Goal: Task Accomplishment & Management: Complete application form

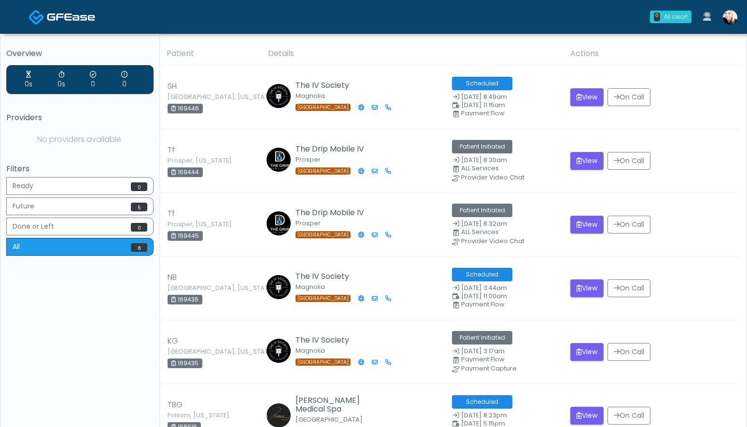
click at [69, 173] on div "Filters Ready 0 Future 5 Done or Left 0 All 8" at bounding box center [79, 212] width 147 height 94
click at [67, 177] on button "Ready 0" at bounding box center [79, 186] width 147 height 18
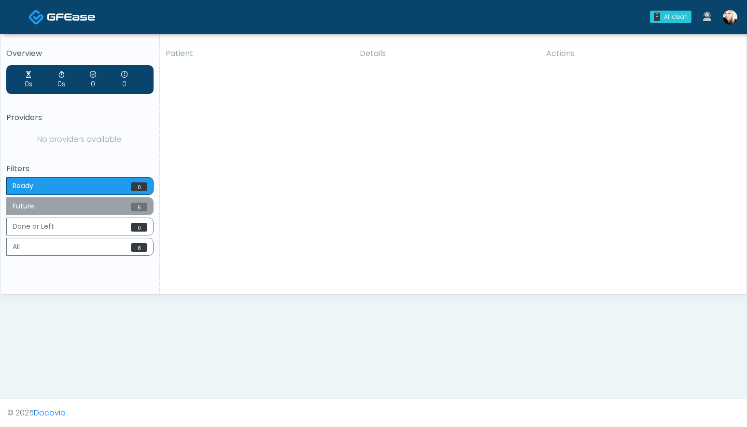
click at [103, 205] on button "Future 5" at bounding box center [79, 206] width 147 height 18
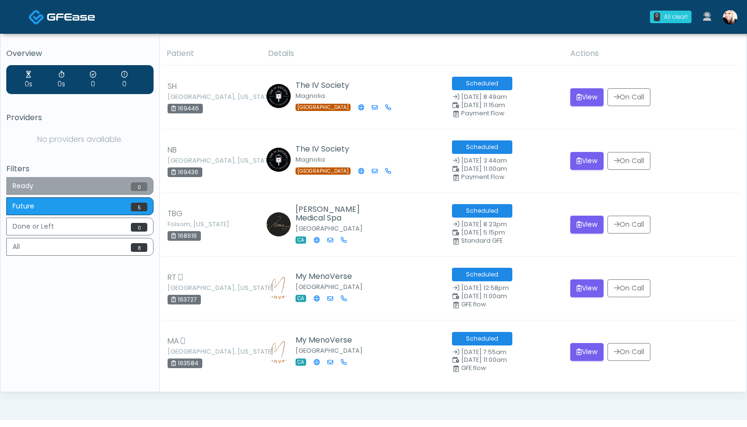
click at [34, 188] on button "Ready 0" at bounding box center [79, 186] width 147 height 18
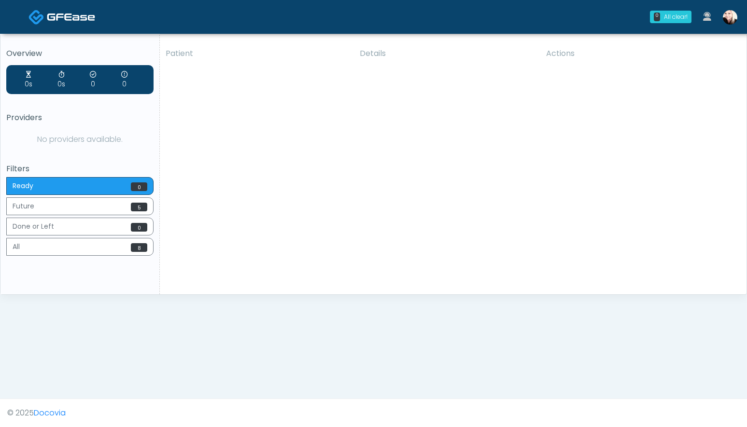
click at [726, 14] on img at bounding box center [730, 17] width 14 height 14
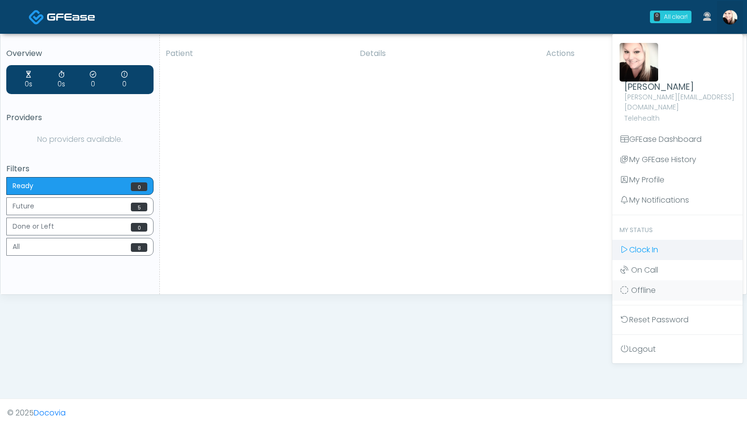
click at [634, 244] on span "Clock In" at bounding box center [643, 249] width 29 height 11
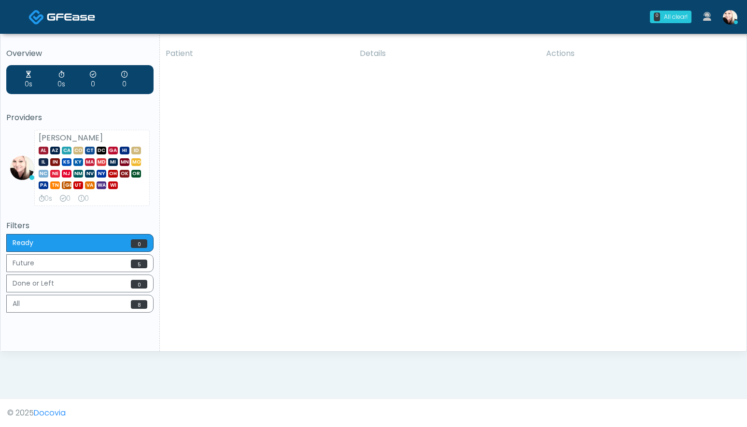
click at [439, 79] on div "Patient Details Actions SH Spring, Texas 169446 The IV Society Magnolia TX Sche…" at bounding box center [449, 197] width 579 height 310
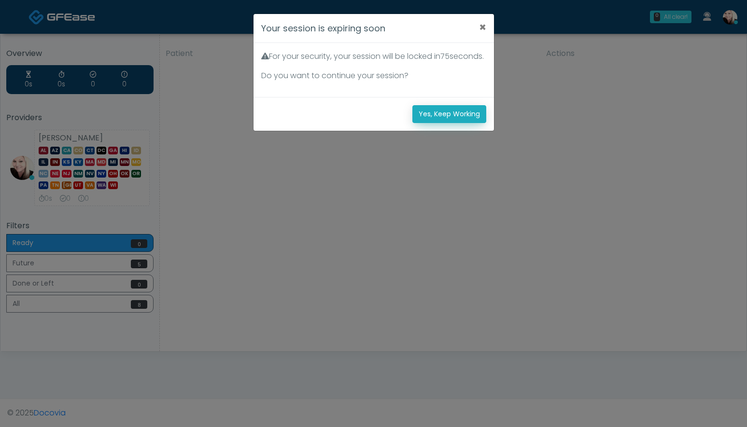
click at [415, 123] on button "Yes, Keep Working" at bounding box center [449, 114] width 74 height 18
drag, startPoint x: 455, startPoint y: 43, endPoint x: 454, endPoint y: 62, distance: 18.8
click at [454, 45] on div "For your security, your session will be locked in 81 seconds. Do you want to co…" at bounding box center [374, 70] width 240 height 54
click at [428, 146] on div "Your session is expiring soon × For your security, your session will be locked …" at bounding box center [373, 213] width 747 height 427
click at [428, 131] on div "Yes, Keep Working" at bounding box center [374, 114] width 240 height 34
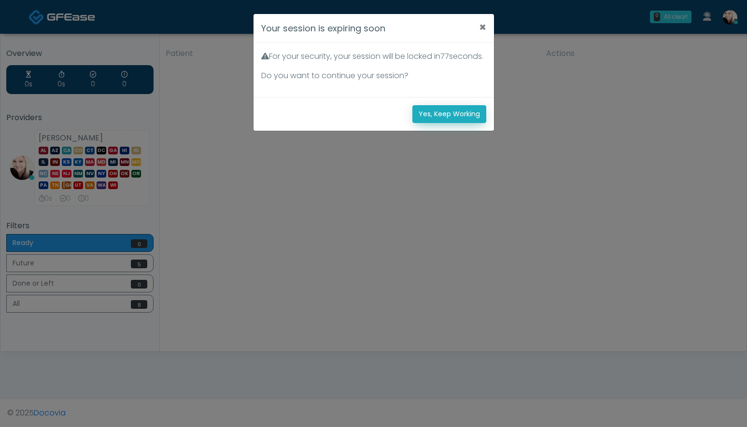
click at [413, 122] on button "Yes, Keep Working" at bounding box center [449, 114] width 74 height 18
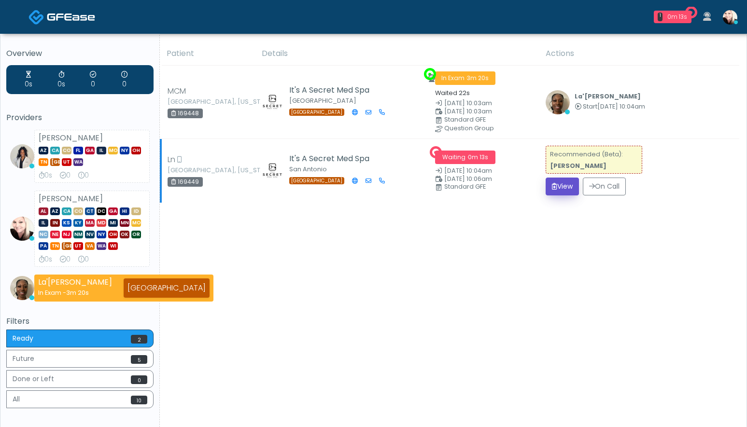
click at [556, 188] on button "View" at bounding box center [562, 187] width 33 height 18
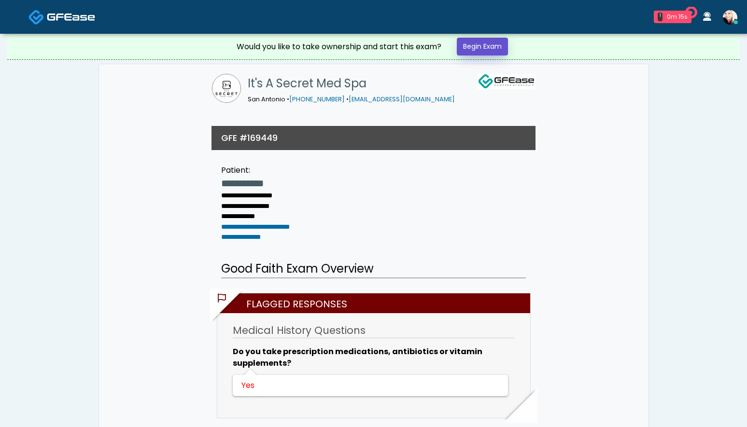
click at [484, 52] on link "Begin Exam" at bounding box center [482, 47] width 51 height 18
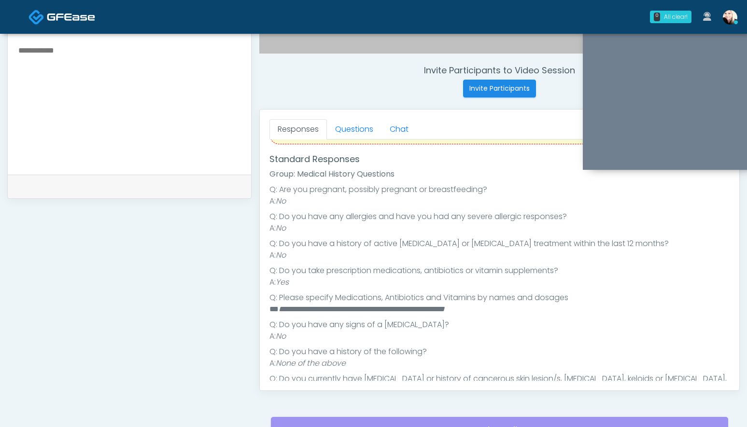
scroll to position [100, 0]
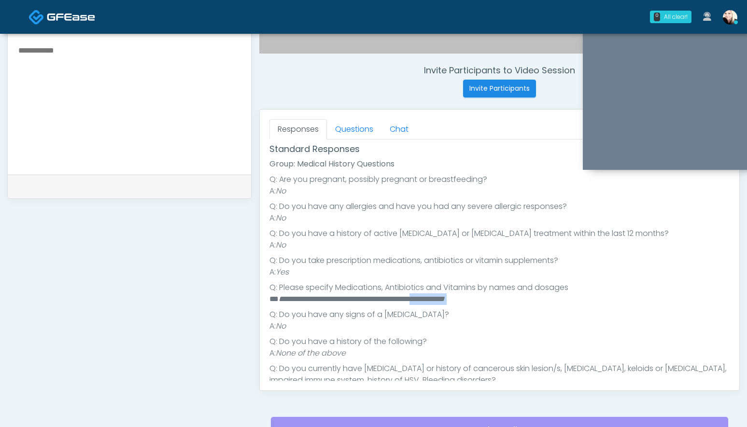
drag, startPoint x: 273, startPoint y: 307, endPoint x: 460, endPoint y: 297, distance: 187.1
click at [460, 297] on ul "**********" at bounding box center [499, 319] width 460 height 290
click at [364, 133] on link "Questions" at bounding box center [354, 129] width 55 height 20
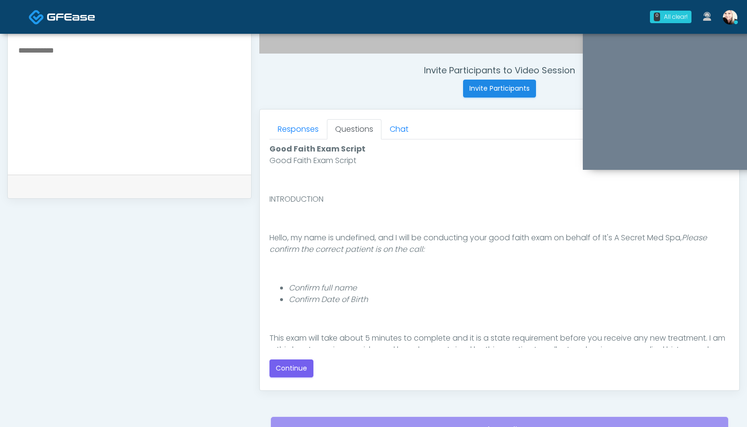
scroll to position [0, 0]
click at [299, 122] on link "Responses" at bounding box center [297, 129] width 57 height 20
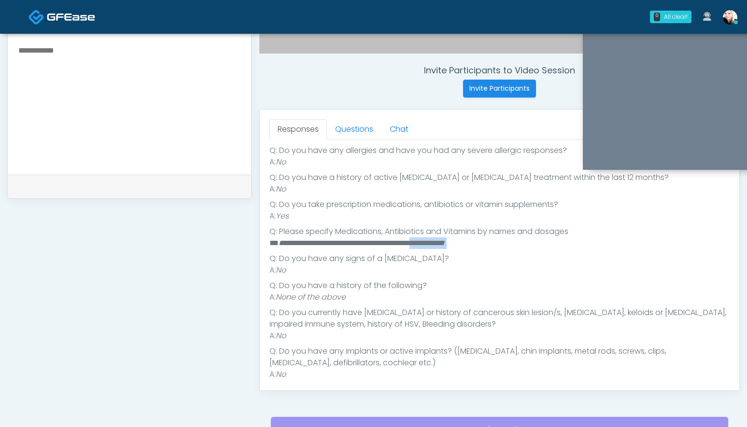
scroll to position [165, 0]
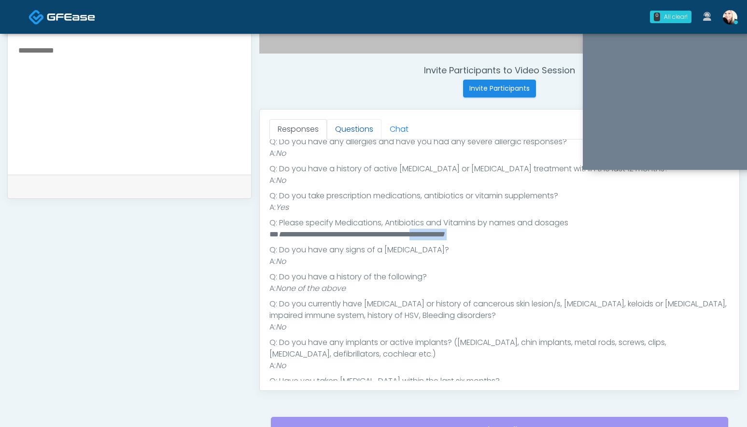
click at [352, 133] on link "Questions" at bounding box center [354, 129] width 55 height 20
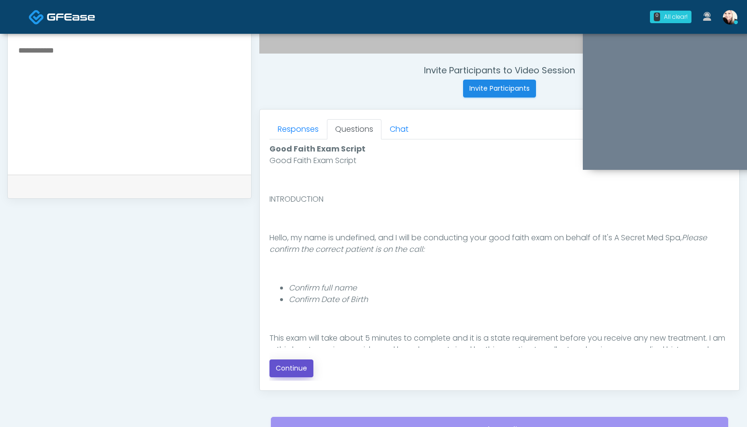
click at [307, 364] on button "Continue" at bounding box center [291, 369] width 44 height 18
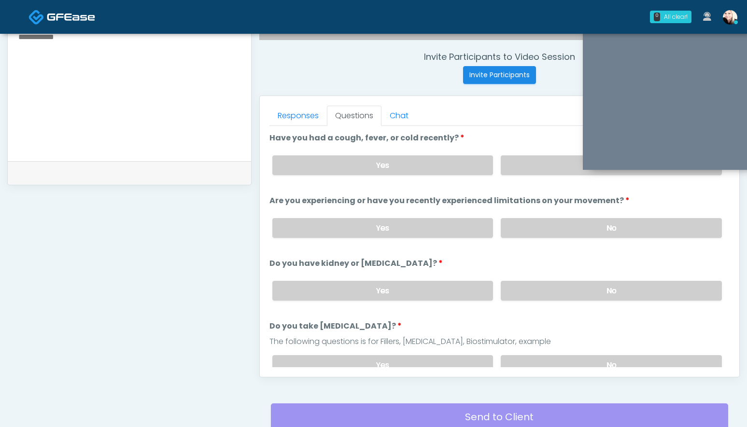
scroll to position [356, 0]
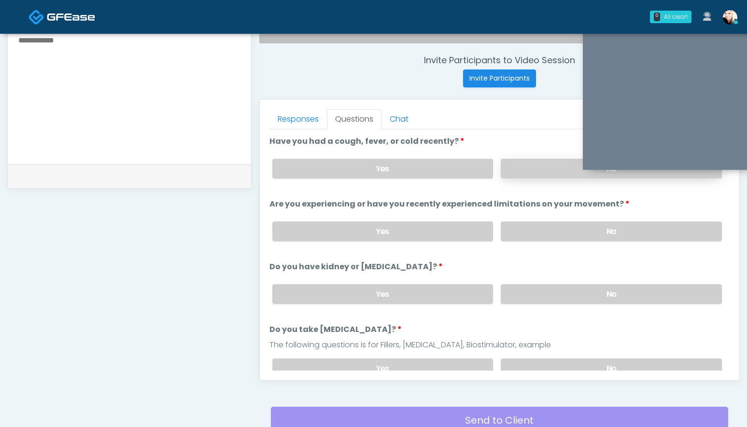
click at [569, 166] on label "No" at bounding box center [611, 169] width 221 height 20
click at [550, 215] on div "Yes No" at bounding box center [497, 231] width 465 height 35
click at [541, 231] on label "No" at bounding box center [611, 232] width 221 height 20
click at [530, 302] on label "No" at bounding box center [611, 294] width 221 height 20
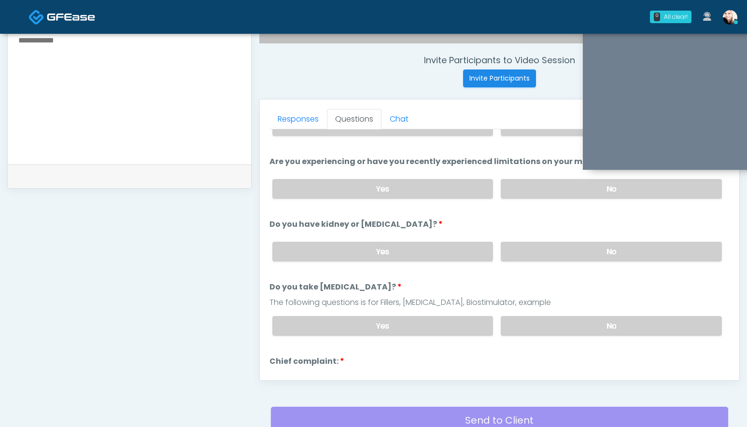
scroll to position [44, 0]
click at [522, 330] on label "No" at bounding box center [611, 325] width 221 height 20
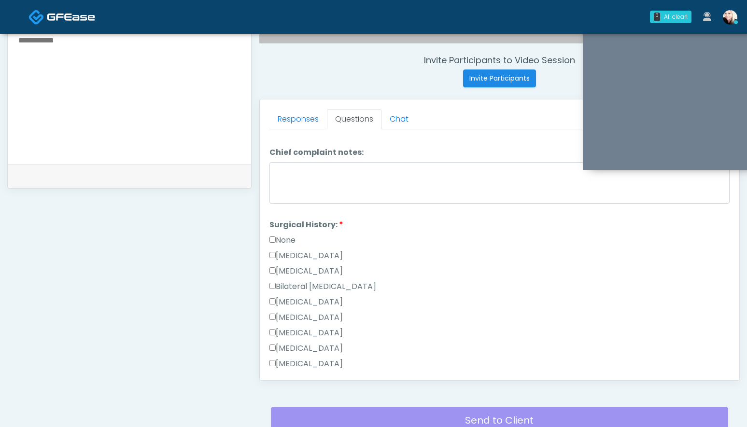
scroll to position [545, 0]
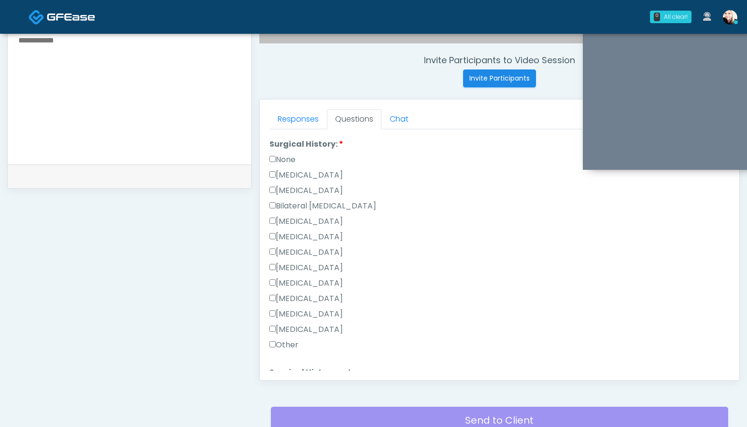
click at [279, 161] on label "None" at bounding box center [282, 160] width 26 height 12
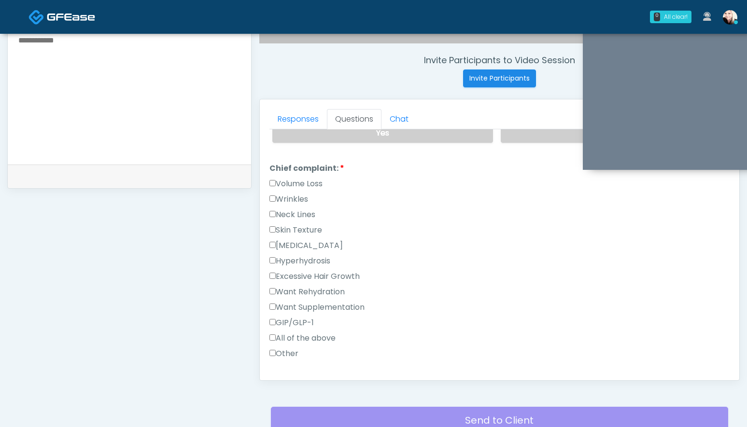
scroll to position [223, 0]
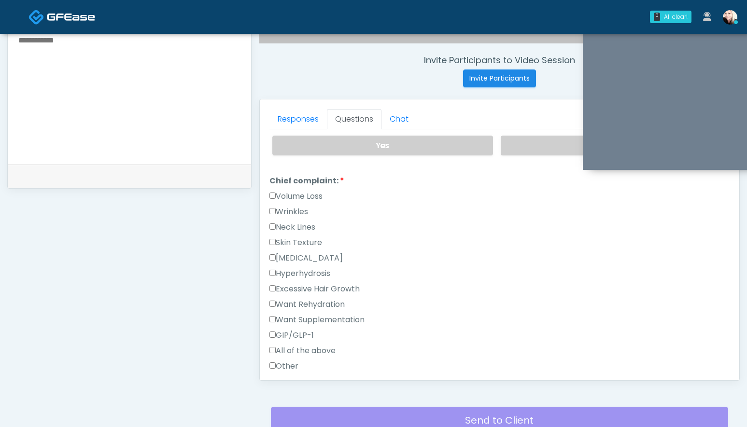
click at [272, 202] on div "Volume Loss" at bounding box center [499, 198] width 460 height 15
click at [274, 197] on label "Volume Loss" at bounding box center [295, 197] width 53 height 12
click at [272, 213] on label "Wrinkles" at bounding box center [288, 212] width 39 height 12
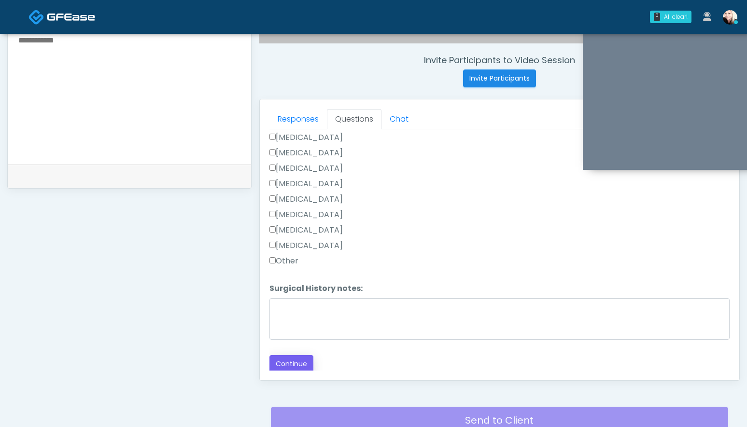
drag, startPoint x: 295, startPoint y: 378, endPoint x: 295, endPoint y: 366, distance: 12.1
click at [295, 369] on div "Responses Questions Chat Good Faith Exam Script Good Faith Exam Script INTRODUC…" at bounding box center [499, 239] width 479 height 281
click at [295, 364] on button "Continue" at bounding box center [291, 364] width 44 height 18
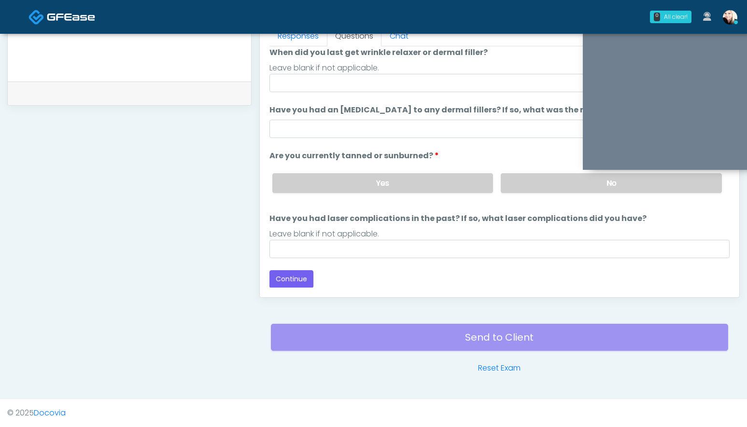
scroll to position [326, 0]
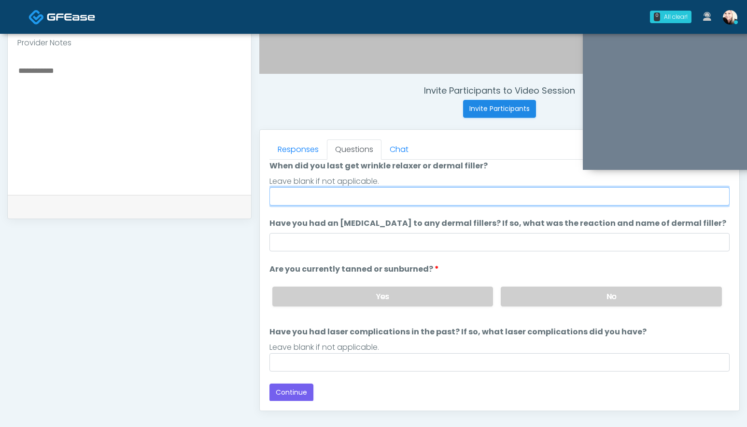
click at [318, 200] on input "When did you last get wrinkle relaxer or dermal filler?" at bounding box center [499, 196] width 460 height 18
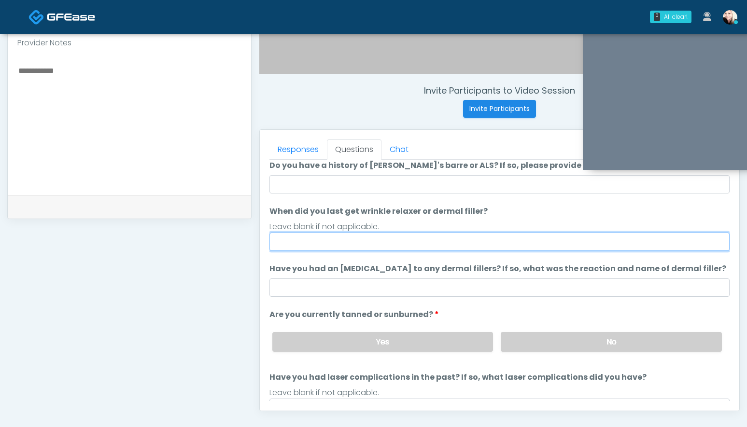
scroll to position [17, 0]
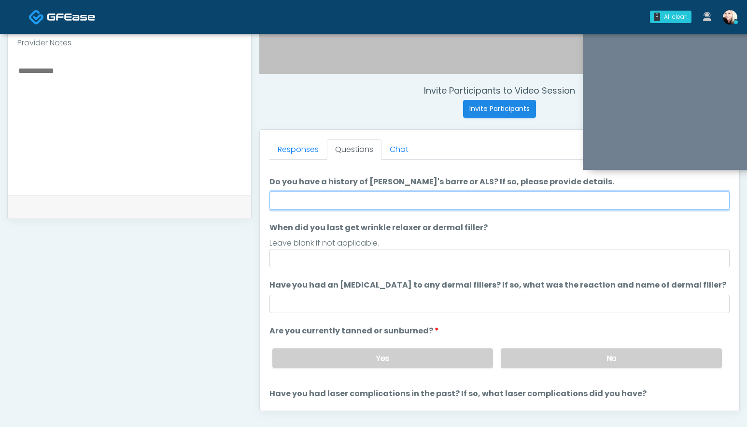
click at [315, 192] on input "Do you have a history of Guillain's barre or ALS? If so, please provide details." at bounding box center [499, 201] width 460 height 18
type input "****"
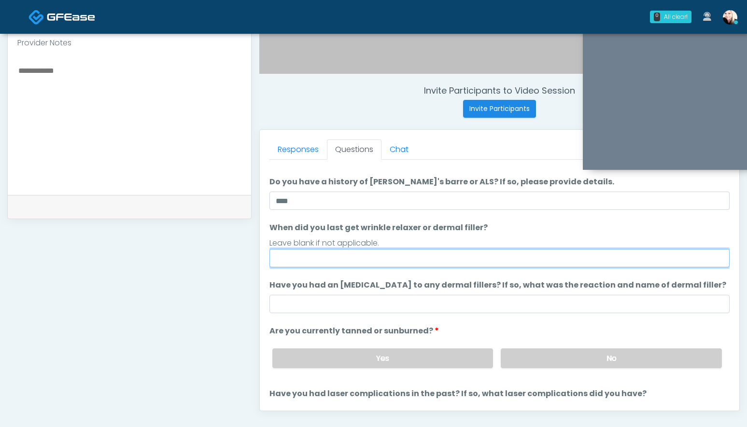
type input "*"
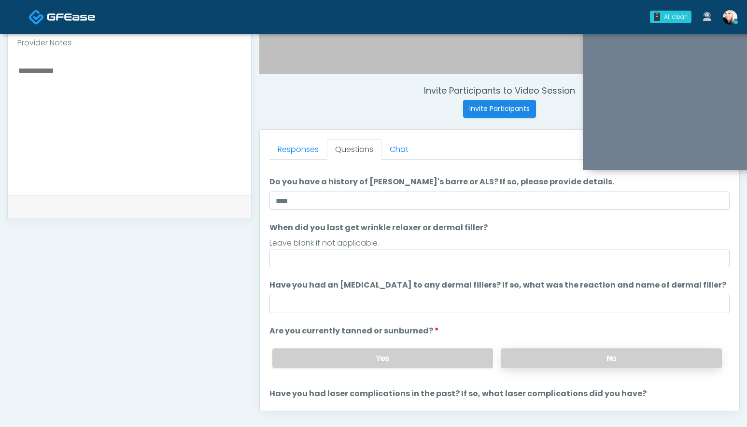
click at [537, 363] on label "No" at bounding box center [611, 359] width 221 height 20
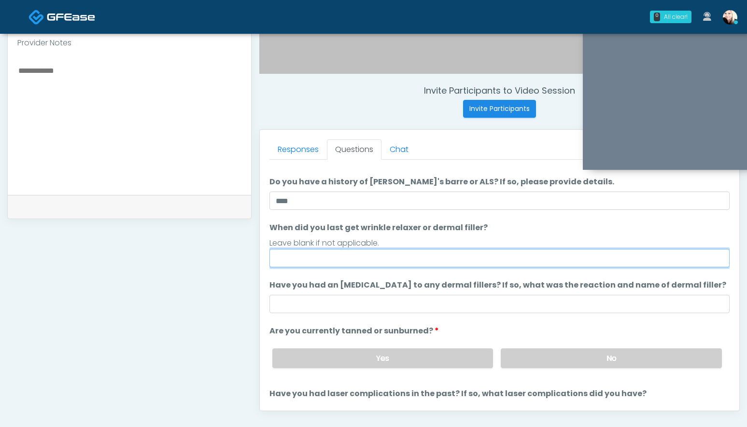
click at [333, 261] on input "When did you last get wrinkle relaxer or dermal filler?" at bounding box center [499, 258] width 460 height 18
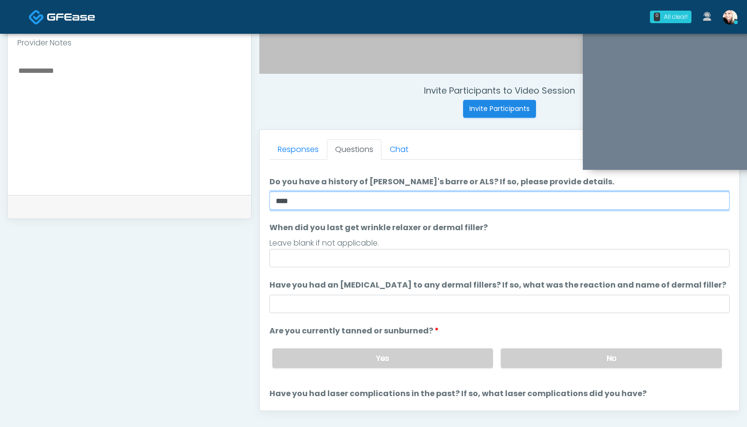
click at [329, 203] on input "****" at bounding box center [499, 201] width 460 height 18
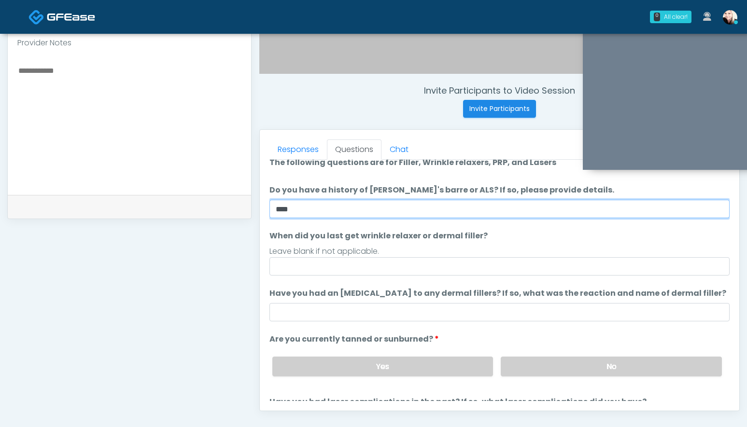
scroll to position [0, 0]
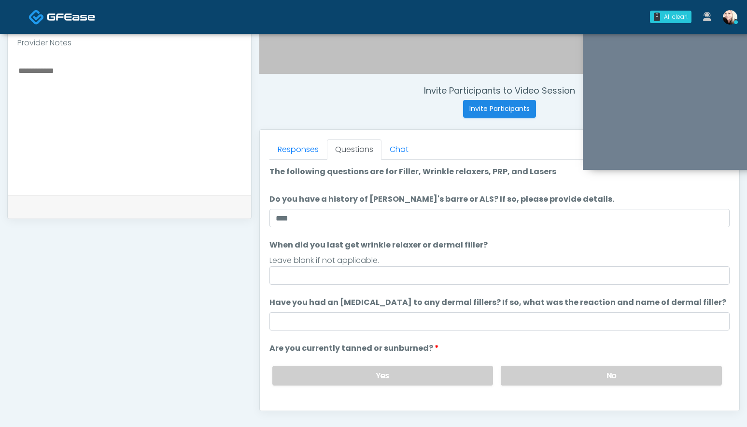
click at [286, 264] on div "Leave blank if not applicable." at bounding box center [499, 261] width 460 height 12
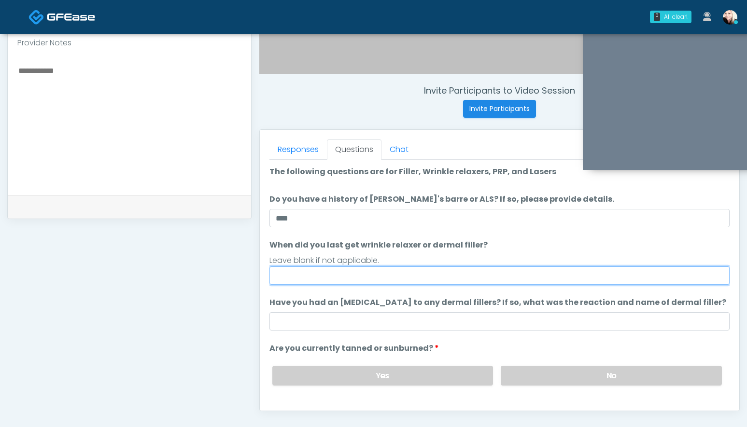
click at [278, 274] on input "When did you last get wrinkle relaxer or dermal filler?" at bounding box center [499, 276] width 460 height 18
type input "**********"
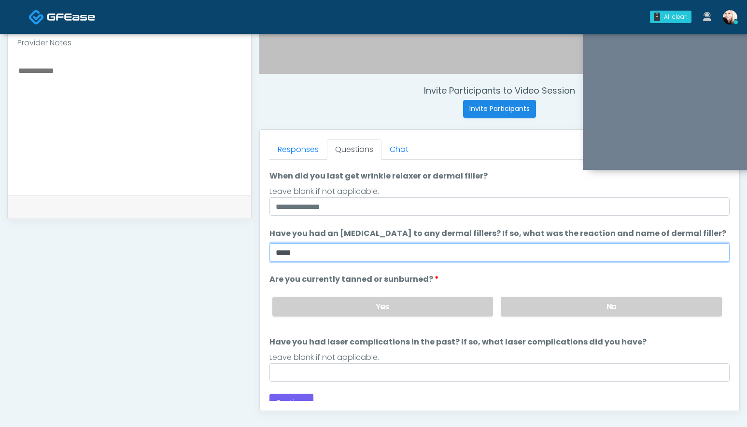
scroll to position [79, 0]
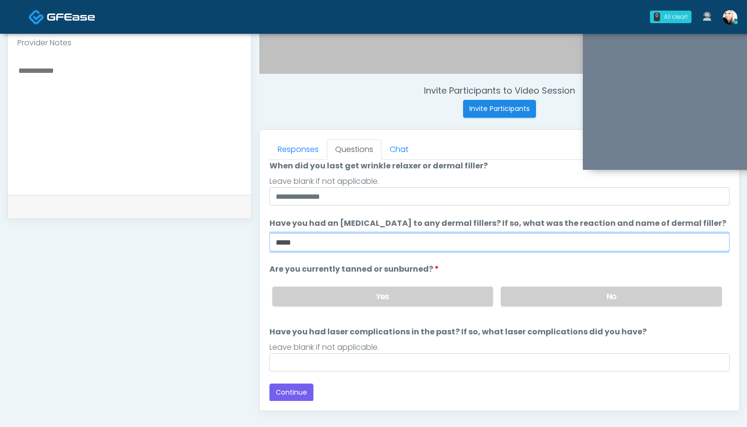
type input "****"
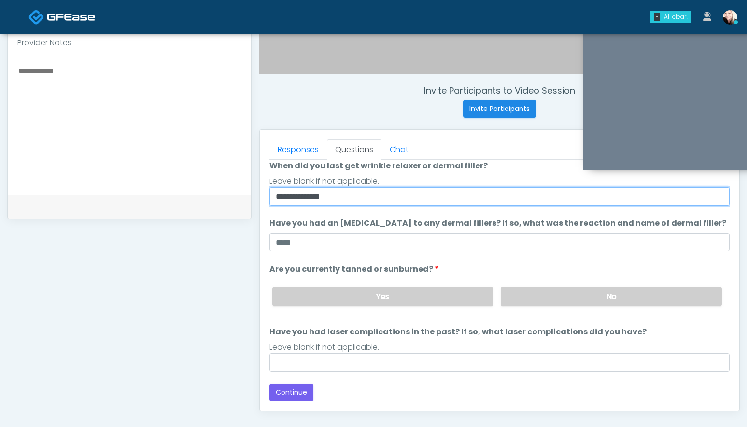
click at [358, 192] on input "**********" at bounding box center [499, 196] width 460 height 18
type input "**********"
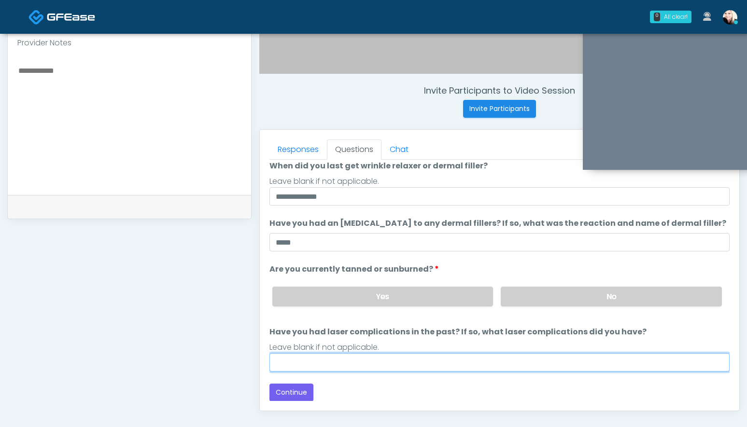
click at [323, 357] on input "Have you had laser complications in the past? If so, what laser complications d…" at bounding box center [499, 362] width 460 height 18
type input "*"
type input "****"
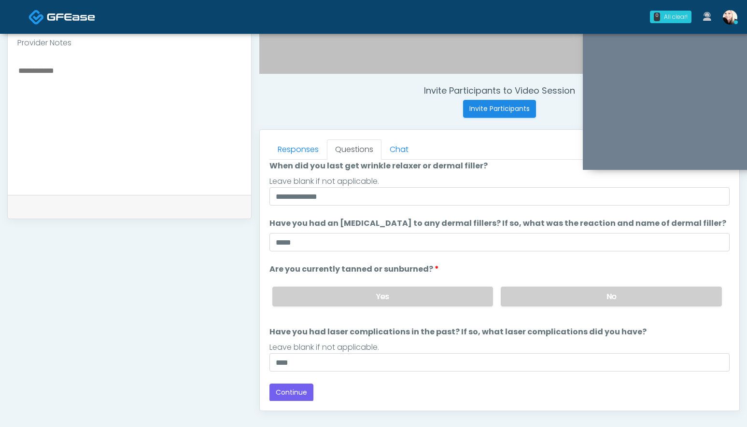
drag, startPoint x: 425, startPoint y: 298, endPoint x: 410, endPoint y: 338, distance: 41.7
click at [425, 298] on label "Yes" at bounding box center [382, 297] width 221 height 20
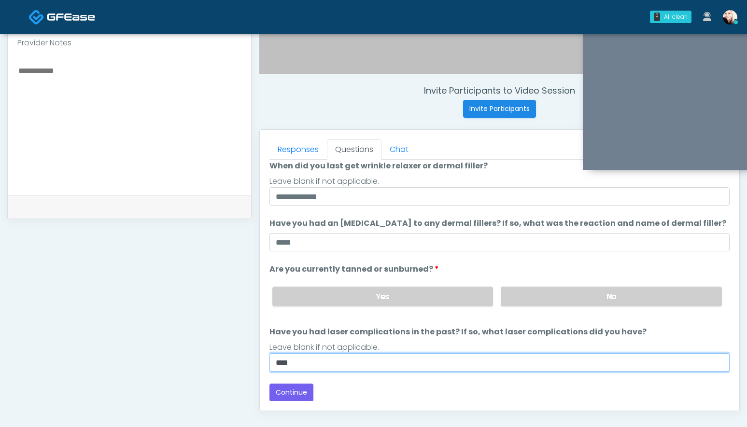
click at [400, 366] on input "****" at bounding box center [499, 362] width 460 height 18
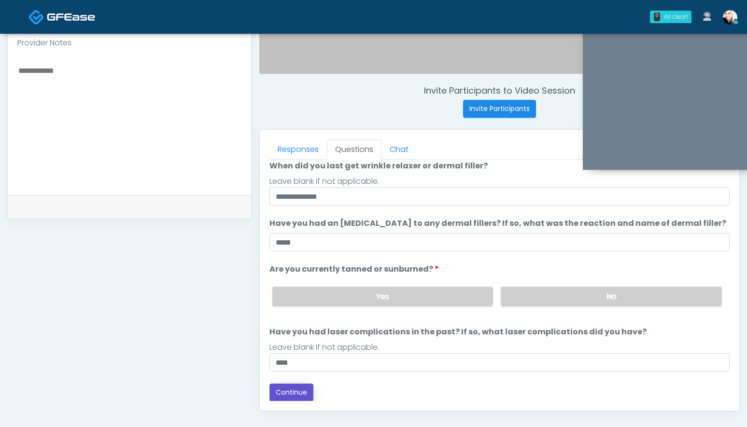
click at [308, 394] on button "Continue" at bounding box center [291, 393] width 44 height 18
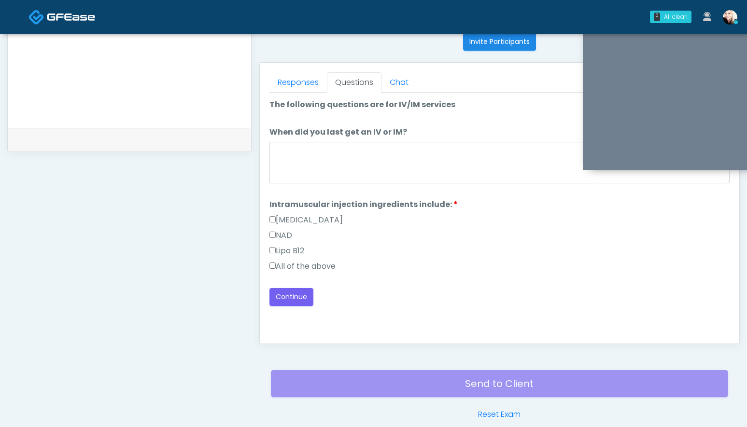
scroll to position [360, 0]
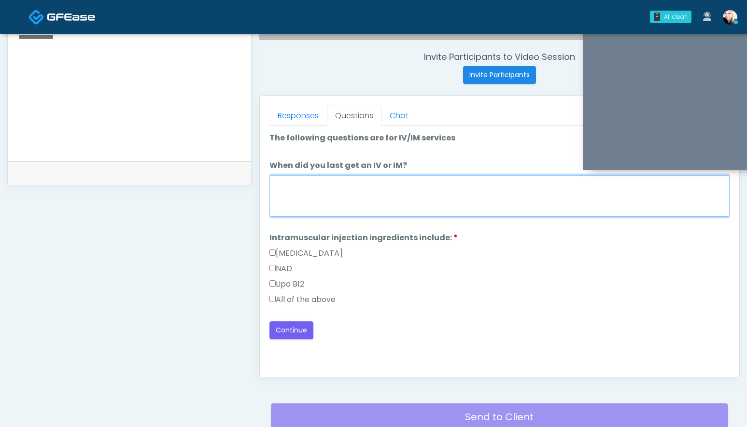
click at [293, 198] on textarea "When did you last get an IV or IM?" at bounding box center [499, 196] width 460 height 42
type textarea "****"
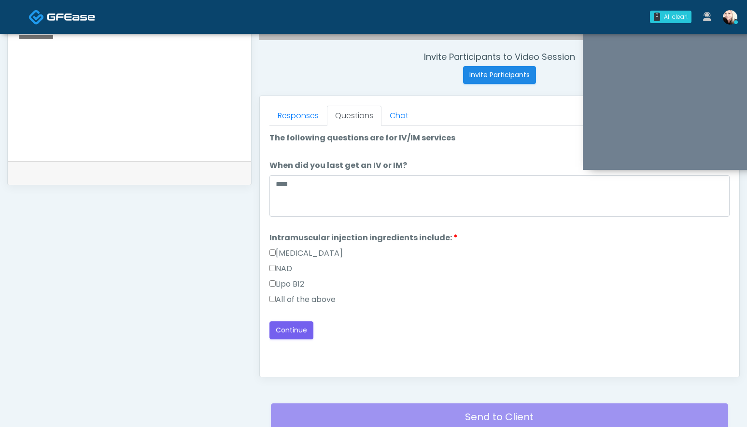
drag, startPoint x: 537, startPoint y: 318, endPoint x: 577, endPoint y: 308, distance: 40.4
click at [537, 318] on div "Loading... Connecting to your agent... Please wait while we prepare your person…" at bounding box center [499, 235] width 460 height 207
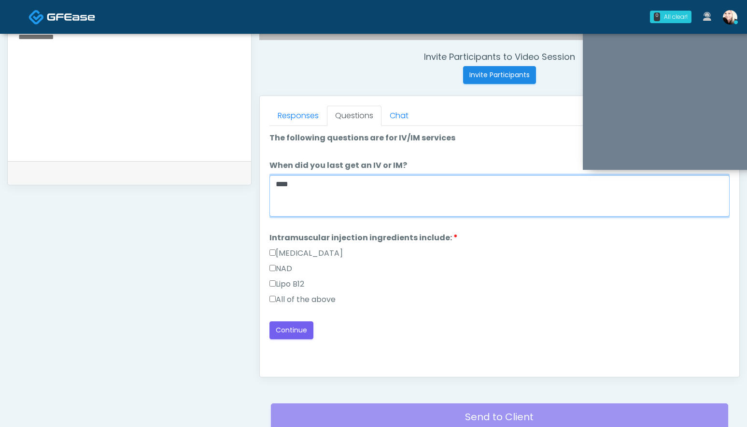
click at [344, 187] on textarea "****" at bounding box center [499, 196] width 460 height 42
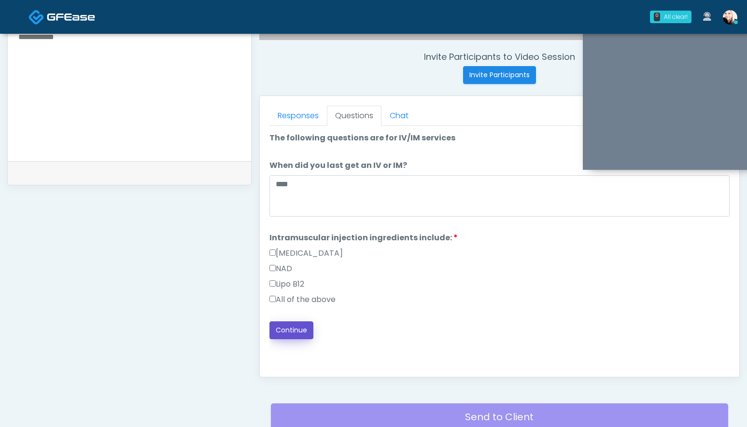
click at [298, 334] on button "Continue" at bounding box center [291, 331] width 44 height 18
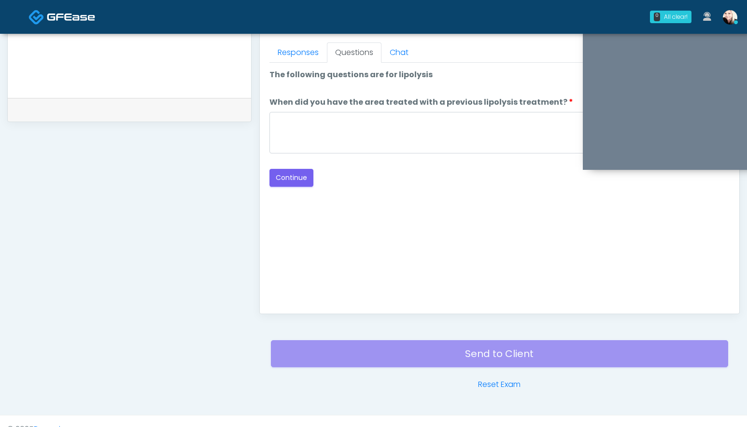
scroll to position [423, 0]
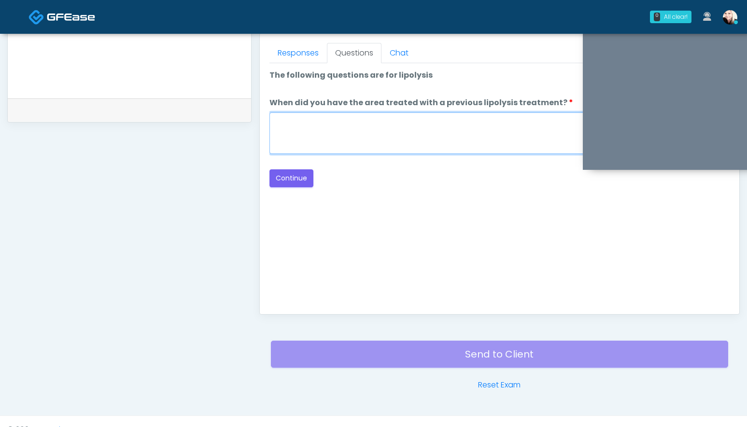
click at [372, 124] on textarea "When did you have the area treated with a previous lipolysis treatment?" at bounding box center [499, 134] width 460 height 42
type textarea "****"
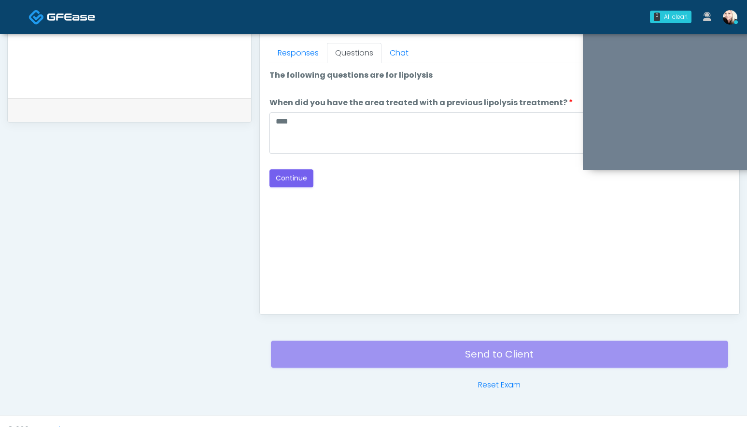
click at [315, 194] on div "Good Faith Exam Script Good Faith Exam Script INTRODUCTION Hello, my name is un…" at bounding box center [499, 183] width 460 height 241
click at [312, 187] on div "Good Faith Exam Script Good Faith Exam Script INTRODUCTION Hello, my name is un…" at bounding box center [499, 183] width 460 height 241
click at [298, 180] on button "Continue" at bounding box center [291, 178] width 44 height 18
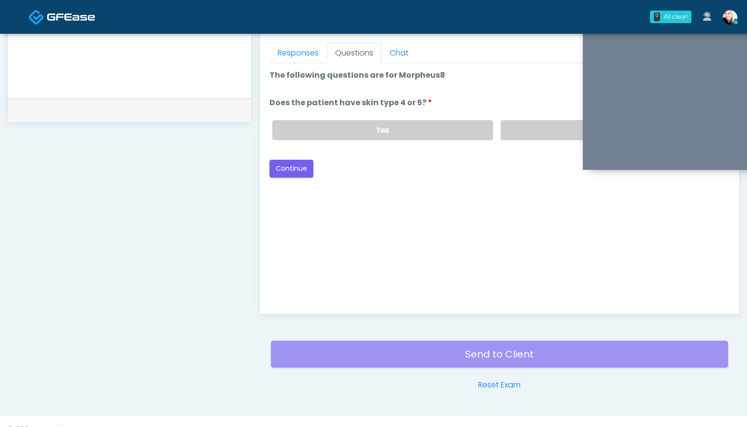
scroll to position [439, 0]
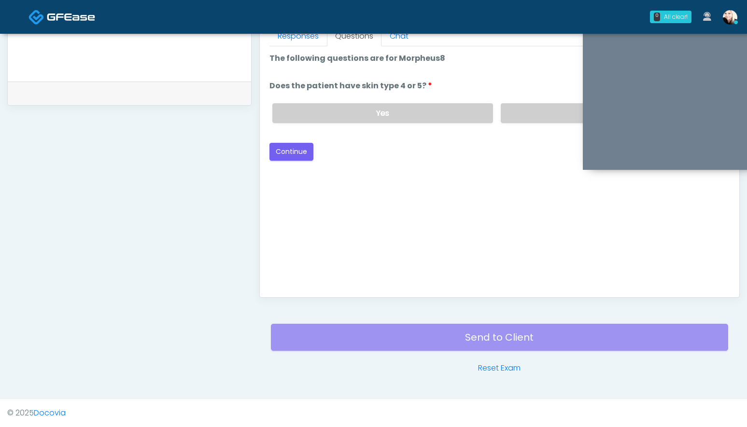
click at [534, 99] on div "Yes No" at bounding box center [497, 113] width 465 height 35
click at [522, 113] on label "No" at bounding box center [611, 113] width 221 height 20
click at [289, 143] on button "Continue" at bounding box center [291, 152] width 44 height 18
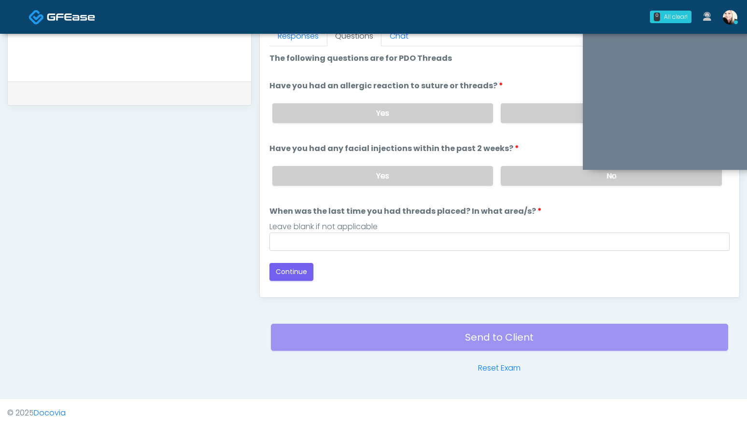
click at [557, 102] on div "Yes No" at bounding box center [497, 113] width 465 height 35
click at [541, 125] on div "Yes No" at bounding box center [497, 113] width 465 height 35
click at [541, 114] on label "No" at bounding box center [611, 113] width 221 height 20
click at [517, 182] on label "No" at bounding box center [611, 176] width 221 height 20
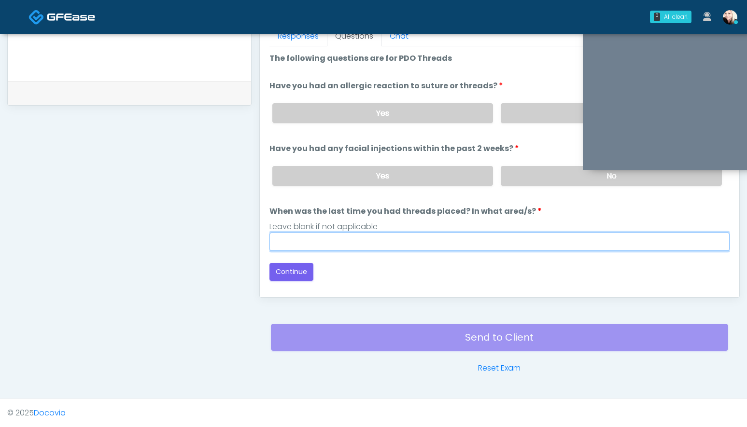
click at [413, 241] on input "When was the last time you had threads placed? In what area/s?" at bounding box center [499, 242] width 460 height 18
type input "****"
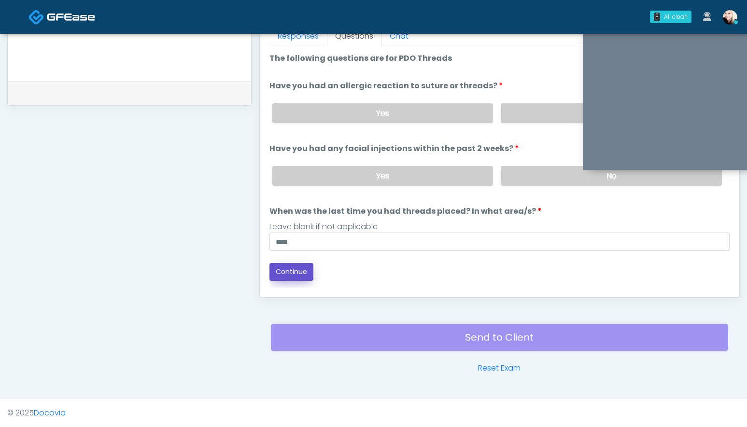
click at [276, 264] on button "Continue" at bounding box center [291, 272] width 44 height 18
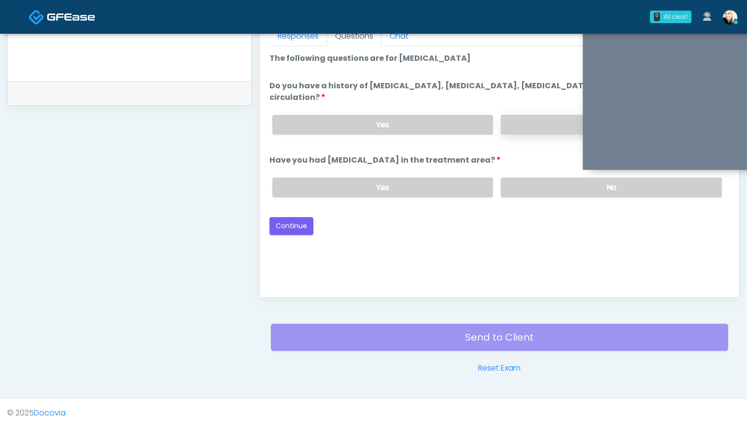
click at [524, 124] on label "No" at bounding box center [611, 125] width 221 height 20
click at [524, 185] on label "No" at bounding box center [611, 188] width 221 height 20
click at [309, 219] on button "Continue" at bounding box center [291, 226] width 44 height 18
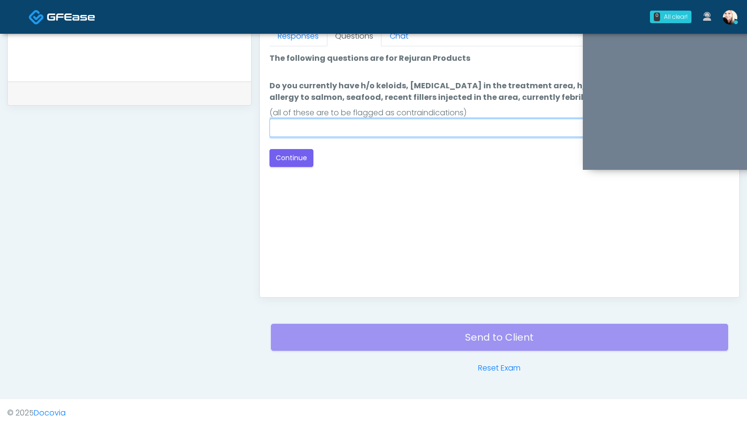
click at [352, 128] on input "Do you currently have h/o keloids, skin infection in the treatment area, h/o se…" at bounding box center [499, 128] width 460 height 18
type input "****"
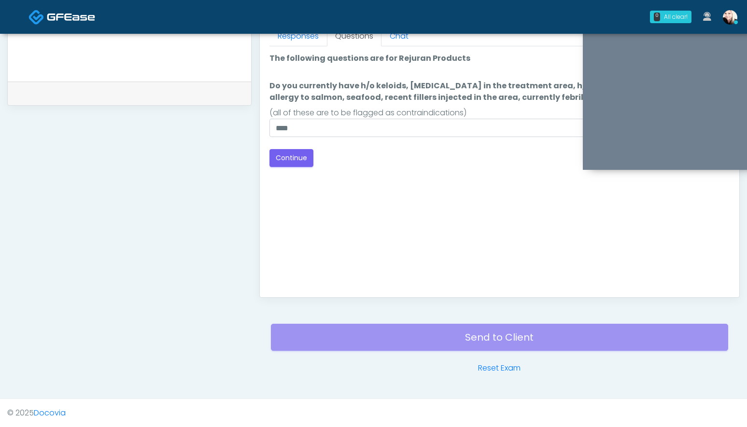
click at [379, 157] on div "Back Continue" at bounding box center [499, 158] width 460 height 18
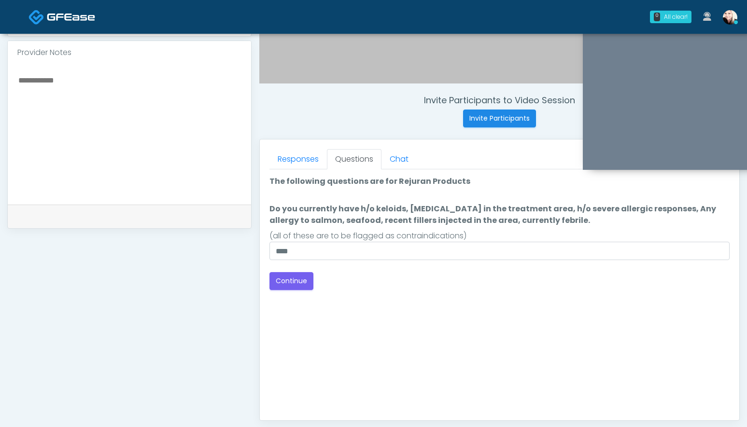
scroll to position [315, 0]
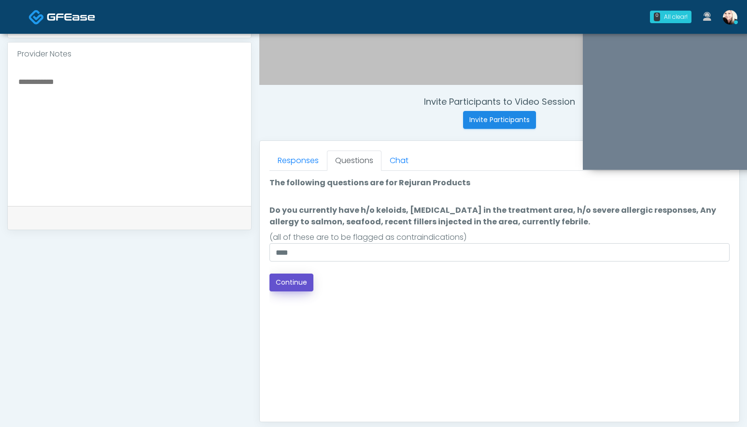
click at [293, 284] on button "Continue" at bounding box center [291, 283] width 44 height 18
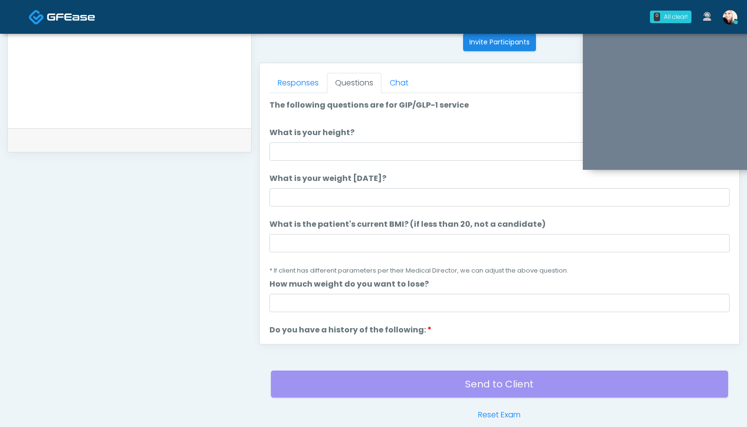
scroll to position [392, 0]
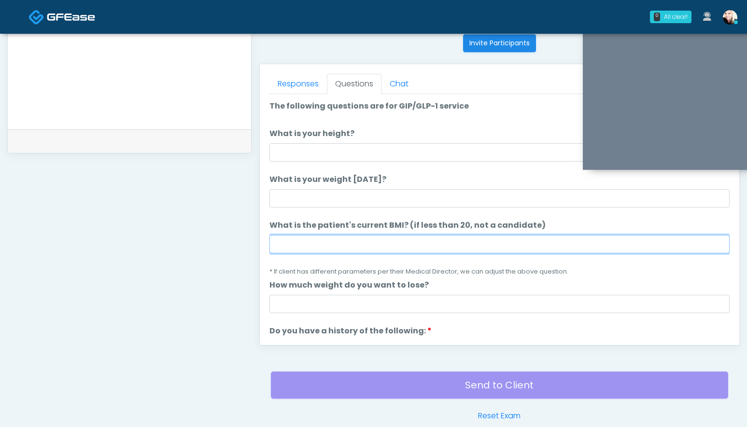
click at [290, 242] on input "What is the patient's current BMI? (if less than 20, not a candidate)" at bounding box center [499, 244] width 460 height 18
type input "***"
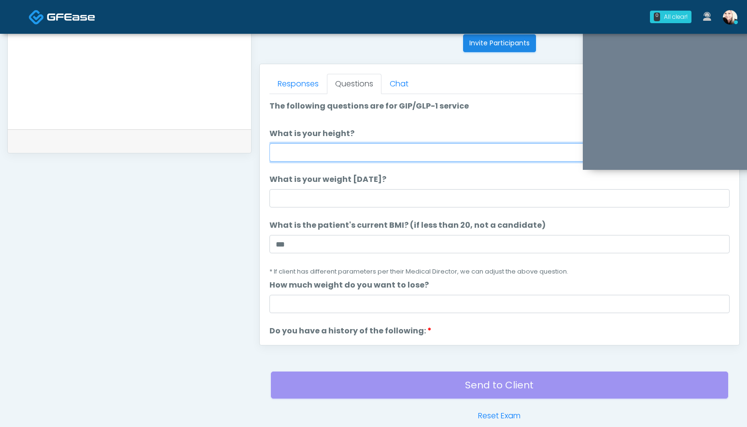
click at [299, 155] on input "What is your height?" at bounding box center [499, 152] width 460 height 18
type input "*"
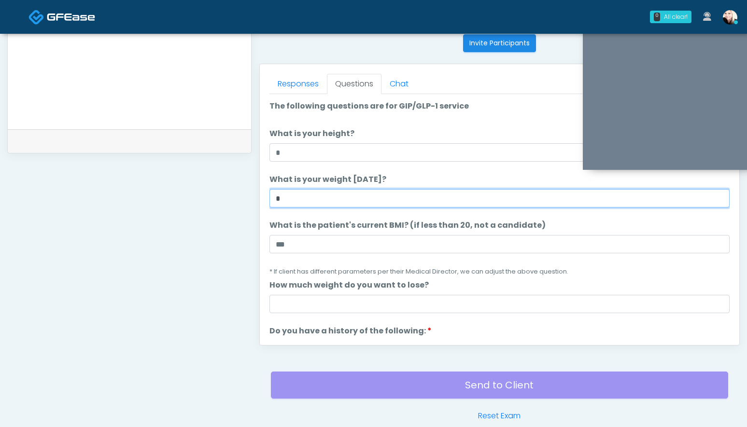
type input "*"
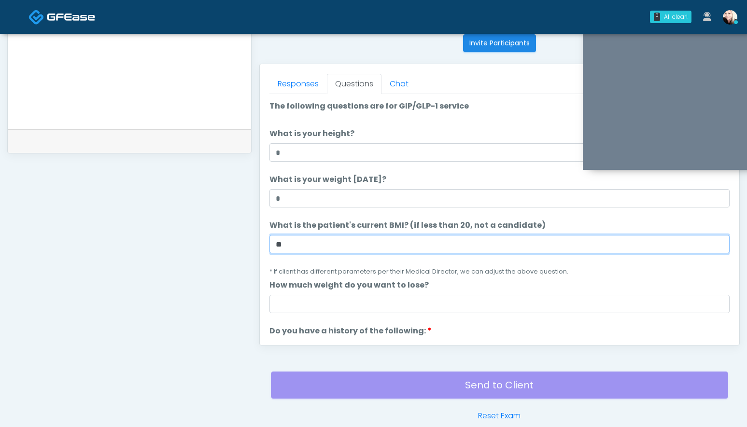
type input "***"
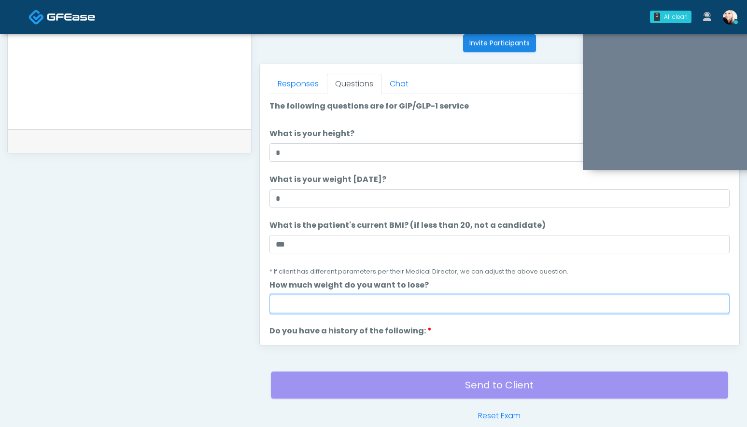
click at [294, 307] on input "How much weight do you want to lose?" at bounding box center [499, 304] width 460 height 18
paste input "****"
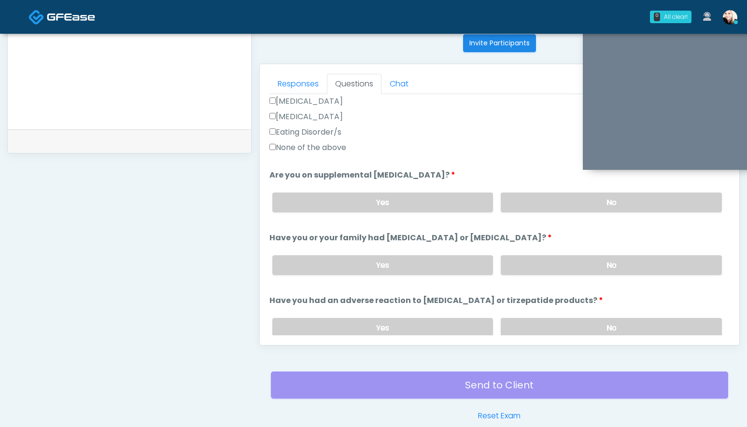
scroll to position [309, 0]
type input "****"
click at [557, 194] on label "No" at bounding box center [611, 201] width 221 height 20
click at [551, 267] on label "No" at bounding box center [611, 264] width 221 height 20
click at [543, 322] on label "No" at bounding box center [611, 327] width 221 height 20
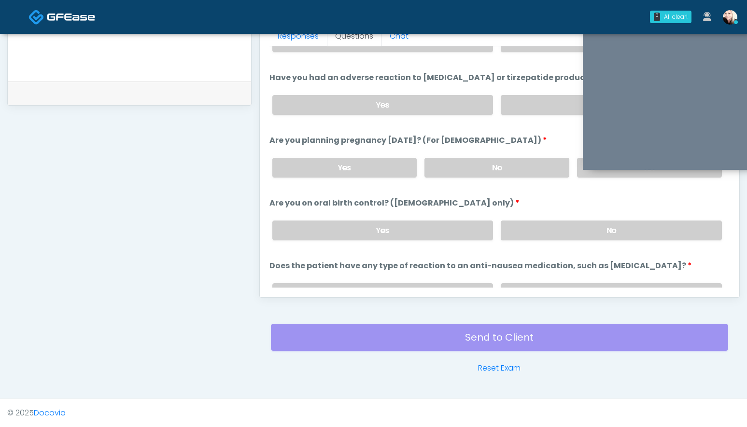
scroll to position [485, 0]
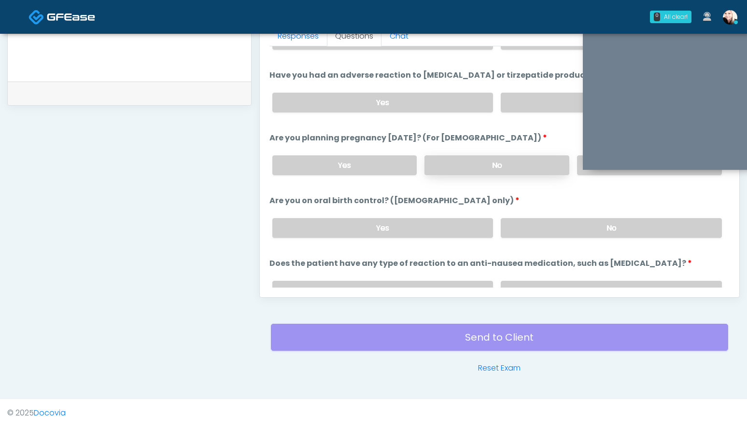
click at [529, 165] on label "No" at bounding box center [496, 165] width 145 height 20
click at [553, 229] on label "No" at bounding box center [611, 228] width 221 height 20
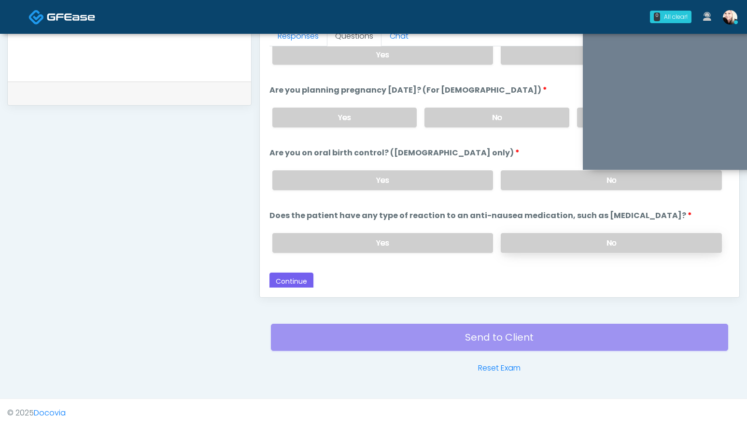
click at [545, 239] on label "No" at bounding box center [611, 243] width 221 height 20
click at [283, 289] on div "Responses Questions Chat Good Faith Exam Script Good Faith Exam Script INTRODUC…" at bounding box center [499, 156] width 479 height 281
click at [283, 278] on button "Continue" at bounding box center [291, 282] width 44 height 18
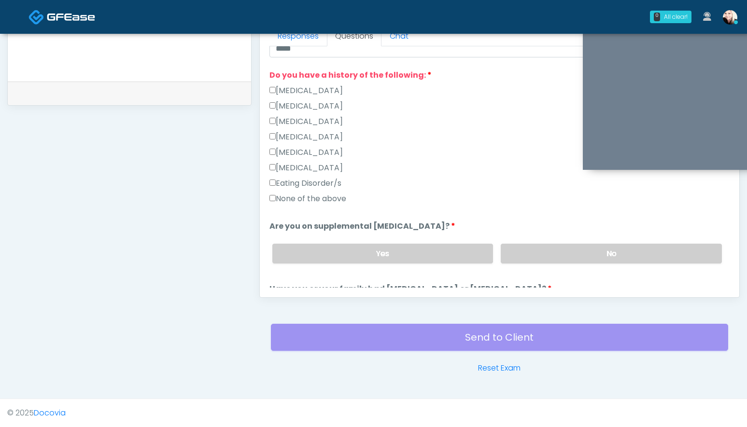
click at [272, 194] on div "Gallbladder Disease Pancreatic Disease Multiple Endocrine Neoplasia Syndrome Ty…" at bounding box center [499, 147] width 460 height 124
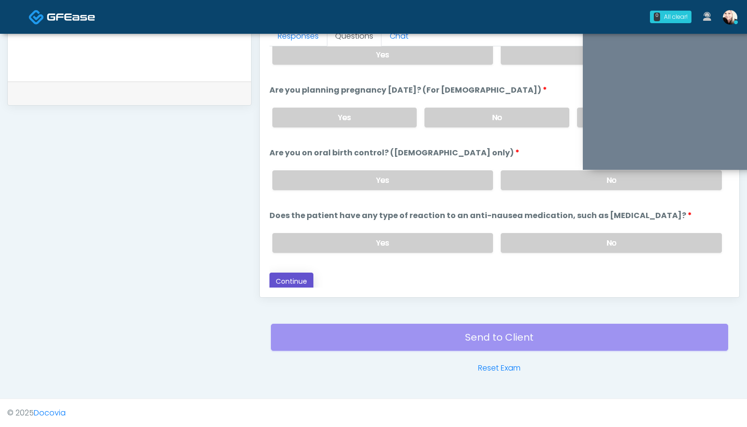
click at [292, 283] on button "Continue" at bounding box center [291, 282] width 44 height 18
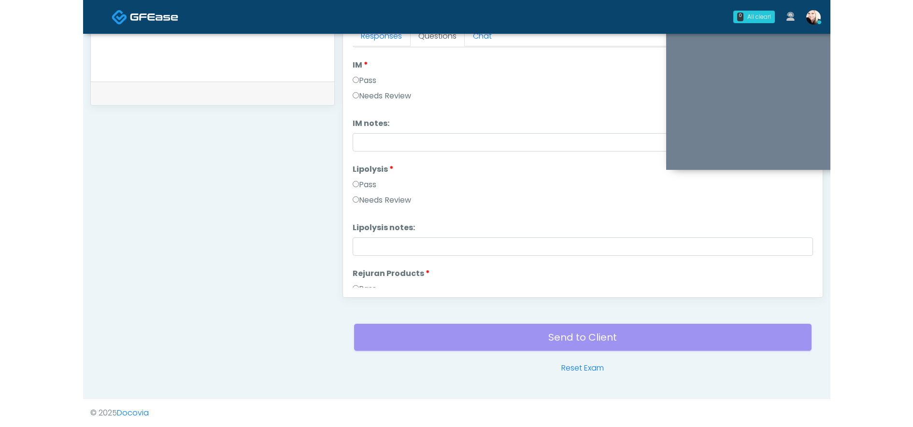
scroll to position [0, 0]
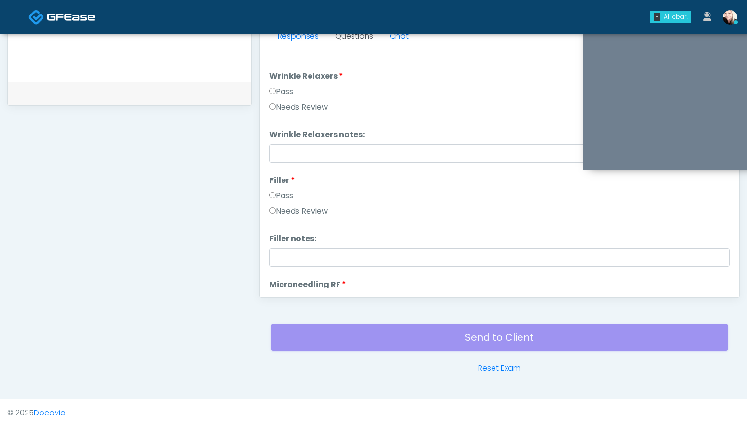
click at [282, 85] on li "Wrinkle Relaxers Wrinkle Relaxers Pass Needs Review" at bounding box center [499, 93] width 460 height 46
click at [276, 87] on label "Pass" at bounding box center [281, 92] width 24 height 12
click at [276, 201] on div "Pass" at bounding box center [499, 197] width 460 height 15
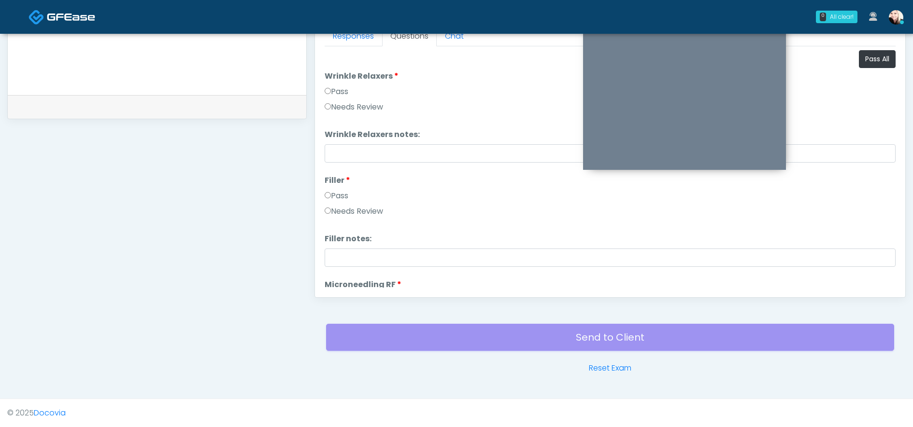
click at [424, 180] on li "Filler Filler Pass Needs Review" at bounding box center [609, 198] width 571 height 46
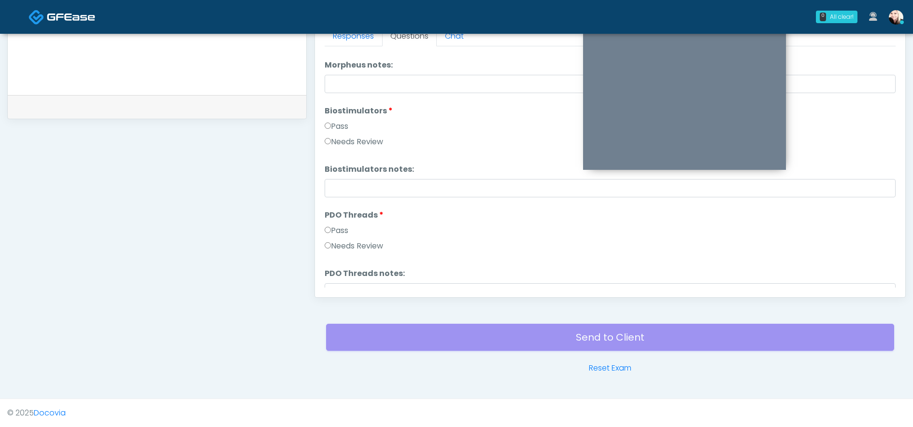
scroll to position [921, 0]
drag, startPoint x: 329, startPoint y: 240, endPoint x: 329, endPoint y: 234, distance: 5.3
click at [329, 234] on div "Pass" at bounding box center [609, 230] width 571 height 15
click at [328, 232] on label "Pass" at bounding box center [336, 229] width 24 height 12
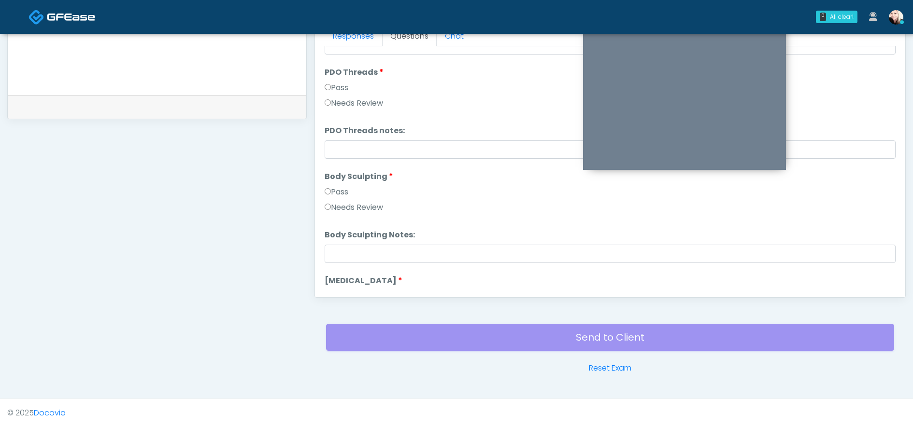
scroll to position [1067, 0]
click at [329, 194] on div "Pass" at bounding box center [609, 189] width 571 height 15
click at [329, 191] on label "Pass" at bounding box center [336, 188] width 24 height 12
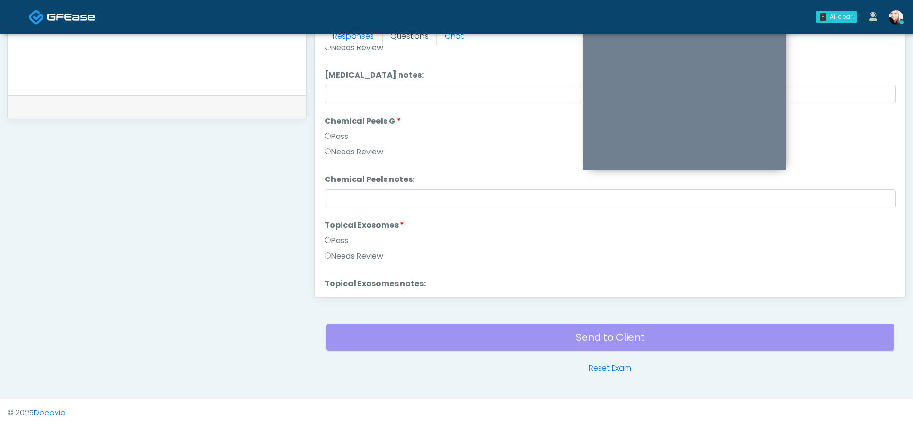
scroll to position [1328, 0]
click at [329, 235] on label "Pass" at bounding box center [336, 240] width 24 height 12
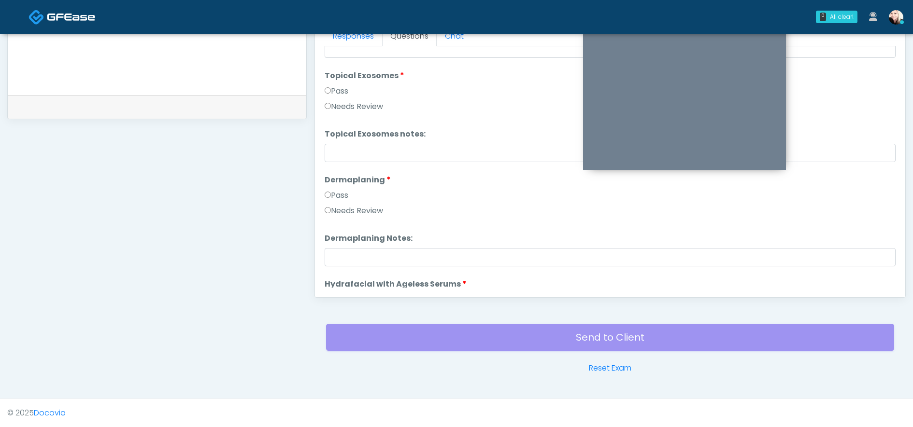
click at [329, 199] on label "Pass" at bounding box center [336, 196] width 24 height 12
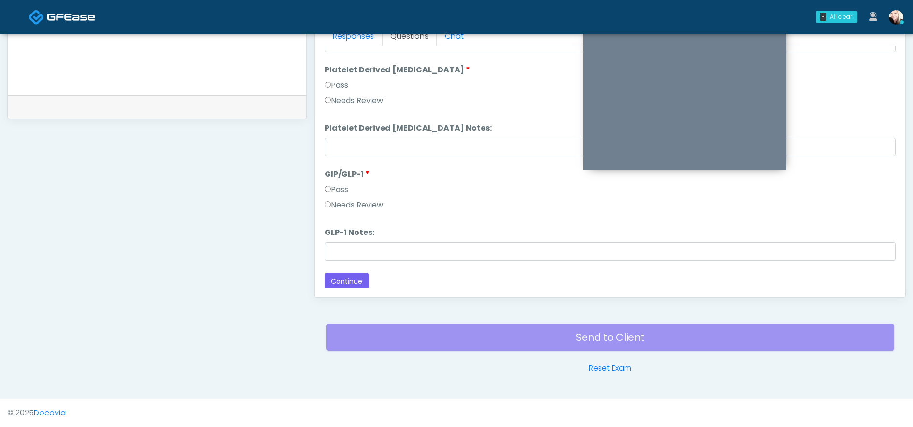
scroll to position [1902, 0]
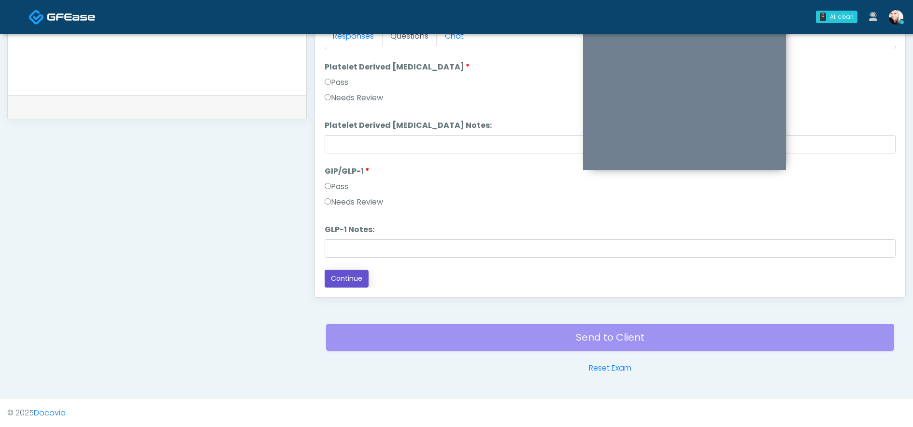
click at [349, 281] on button "Continue" at bounding box center [346, 279] width 44 height 18
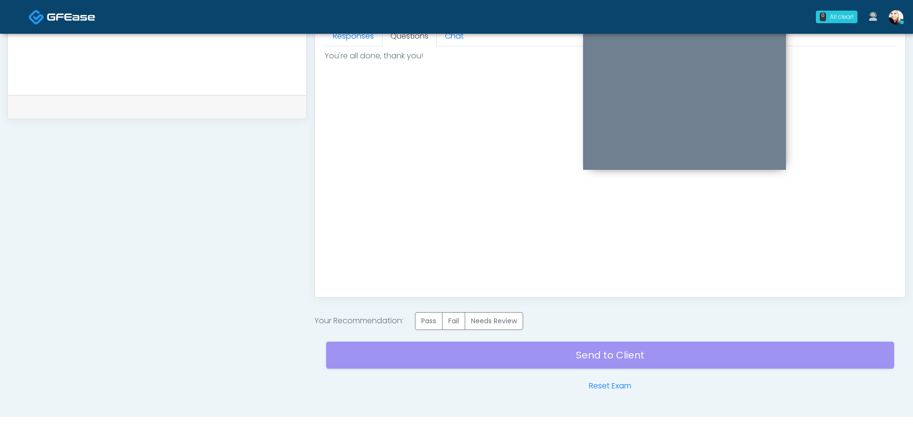
scroll to position [0, 0]
click at [426, 320] on label "Pass" at bounding box center [429, 321] width 28 height 18
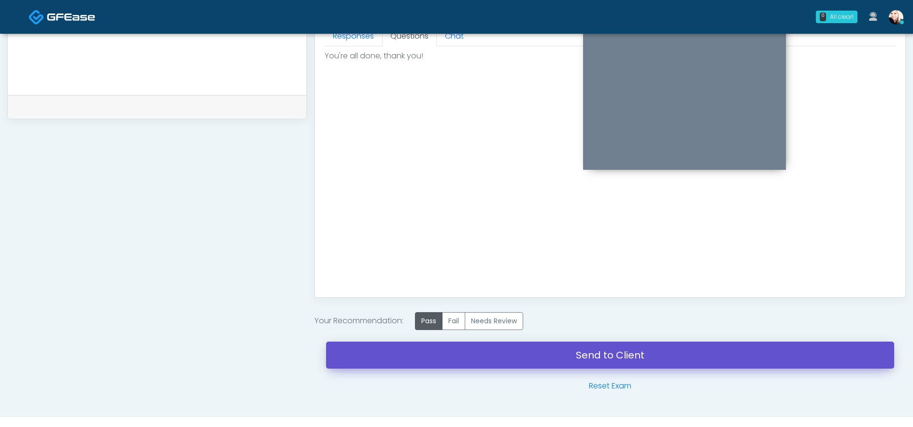
click at [596, 359] on link "Send to Client" at bounding box center [610, 355] width 568 height 27
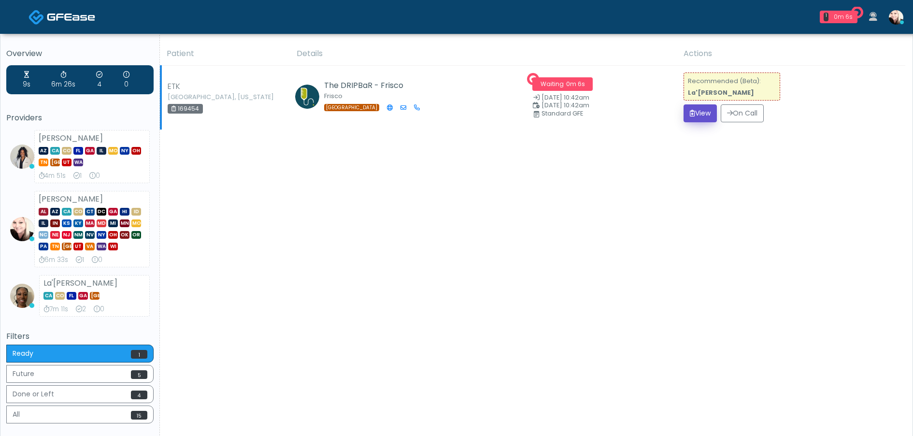
click at [691, 112] on button "View" at bounding box center [699, 113] width 33 height 18
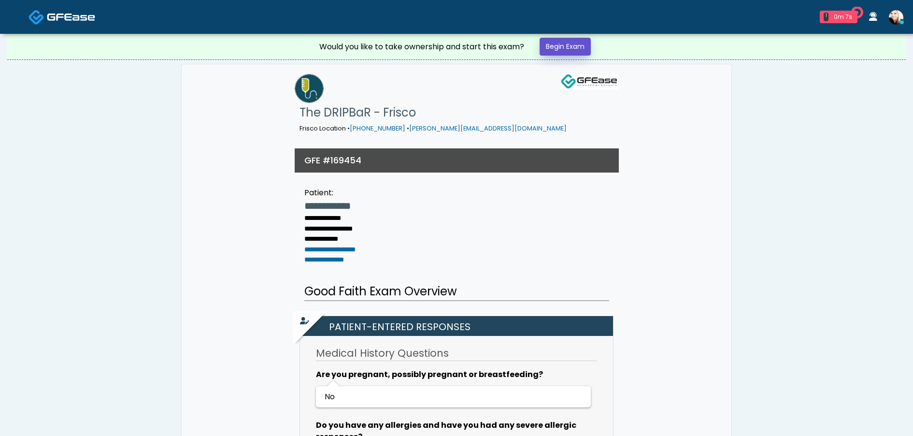
click at [591, 42] on link "Begin Exam" at bounding box center [564, 47] width 51 height 18
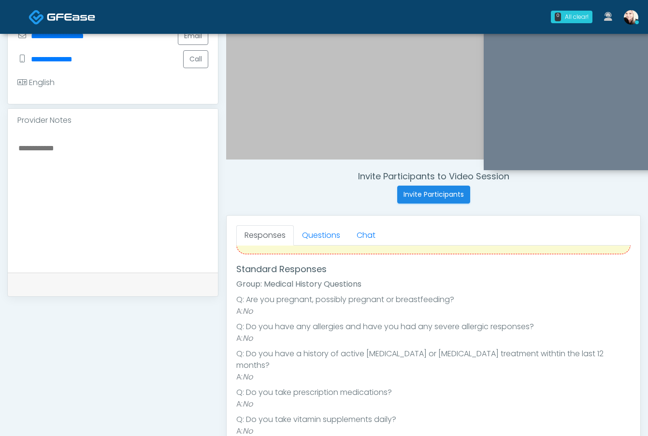
scroll to position [39, 0]
click at [316, 232] on link "Questions" at bounding box center [321, 235] width 55 height 20
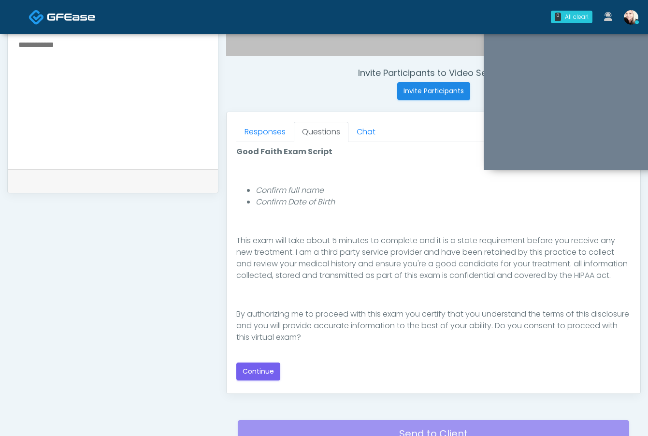
scroll to position [362, 0]
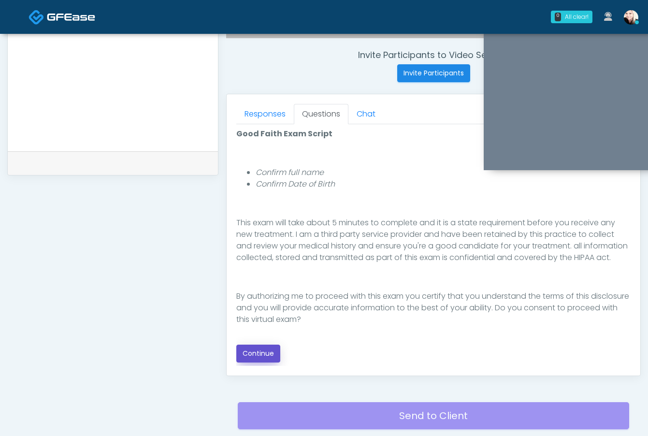
click at [254, 353] on button "Continue" at bounding box center [258, 353] width 44 height 18
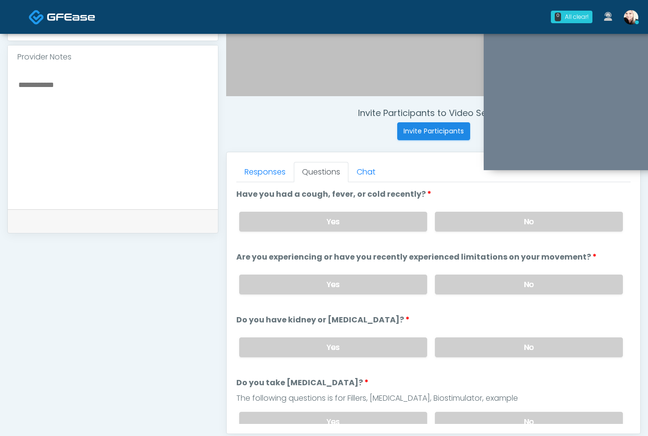
scroll to position [302, 0]
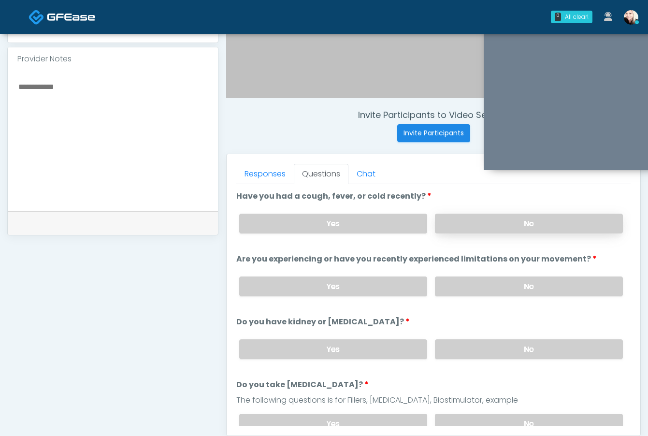
click at [472, 216] on label "No" at bounding box center [529, 223] width 188 height 20
click at [470, 292] on label "No" at bounding box center [529, 286] width 188 height 20
click at [466, 358] on div "Yes No" at bounding box center [430, 348] width 399 height 35
click at [465, 347] on label "No" at bounding box center [529, 349] width 188 height 20
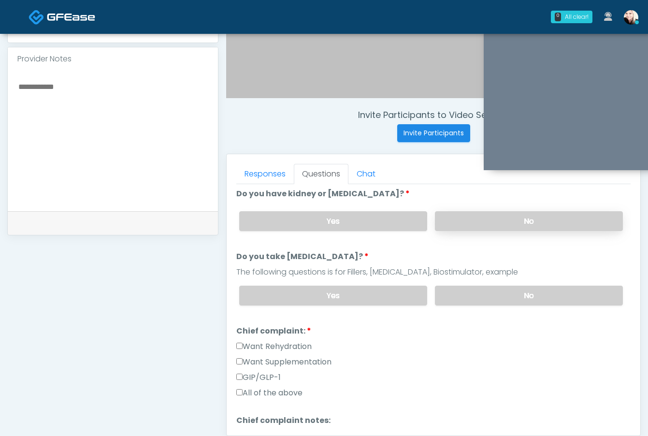
scroll to position [133, 0]
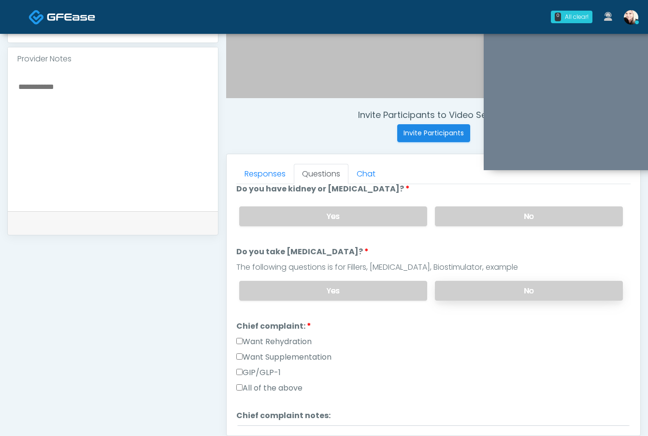
click at [464, 290] on label "No" at bounding box center [529, 291] width 188 height 20
click at [238, 382] on label "All of the above" at bounding box center [269, 388] width 66 height 12
click at [242, 348] on div "Want Rehydration" at bounding box center [433, 343] width 394 height 15
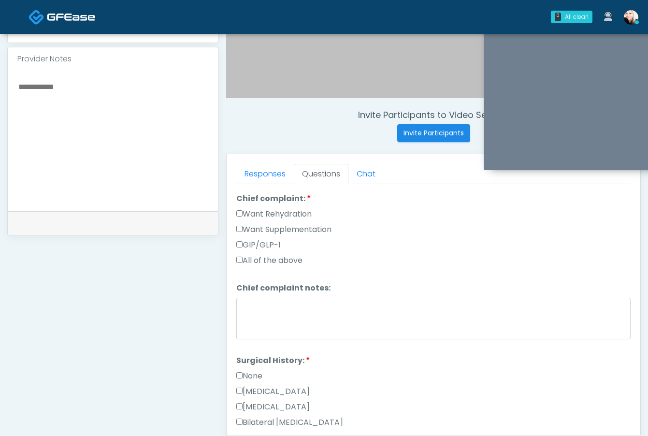
scroll to position [301, 0]
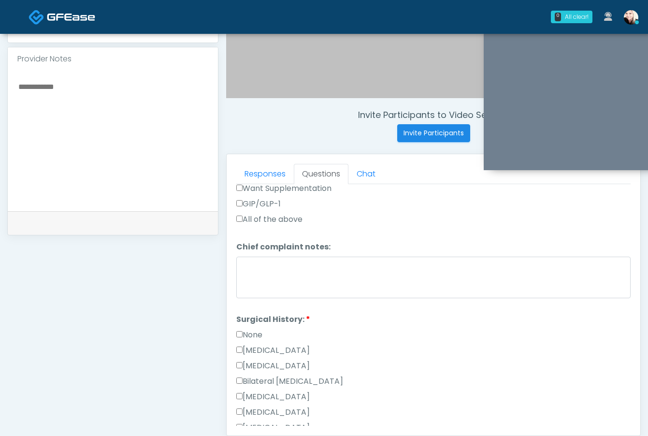
click at [238, 326] on li "Surgical History: Surgical History: None [MEDICAL_DATA] [MEDICAL_DATA] Bilatera…" at bounding box center [433, 421] width 394 height 216
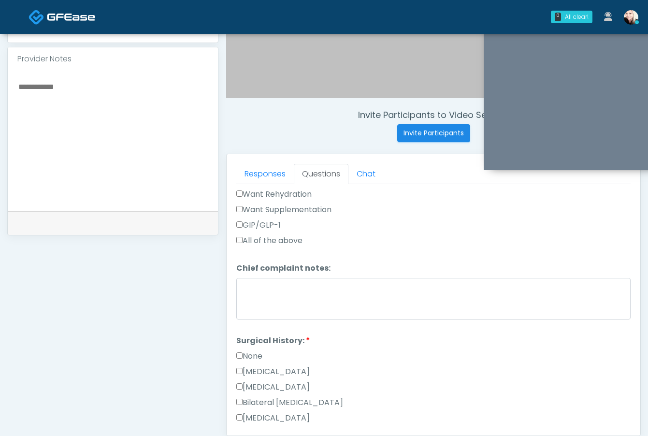
scroll to position [283, 0]
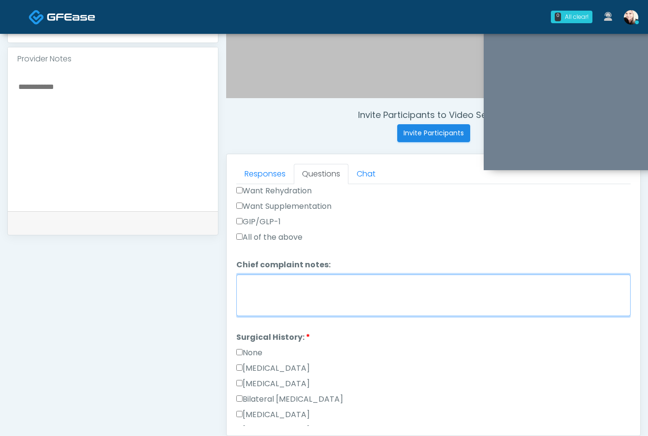
click at [255, 291] on textarea "Chief complaint notes:" at bounding box center [433, 295] width 394 height 42
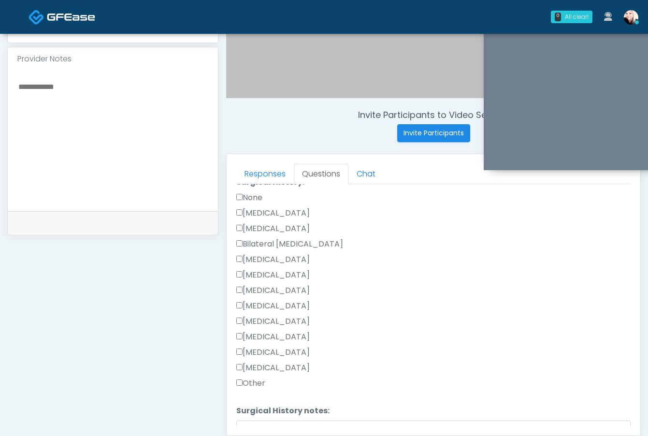
scroll to position [506, 0]
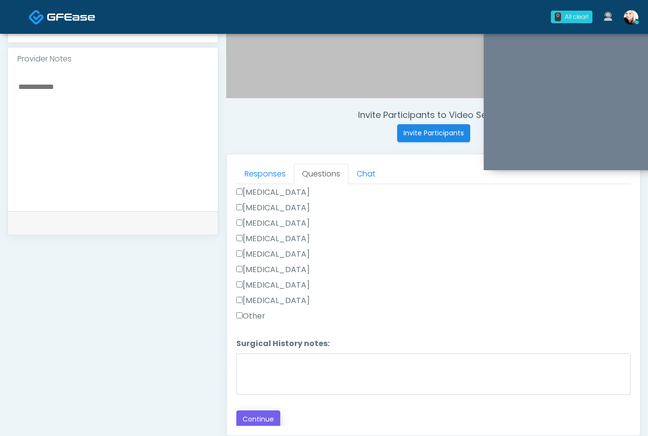
type textarea "********"
click at [252, 417] on button "Continue" at bounding box center [258, 419] width 44 height 18
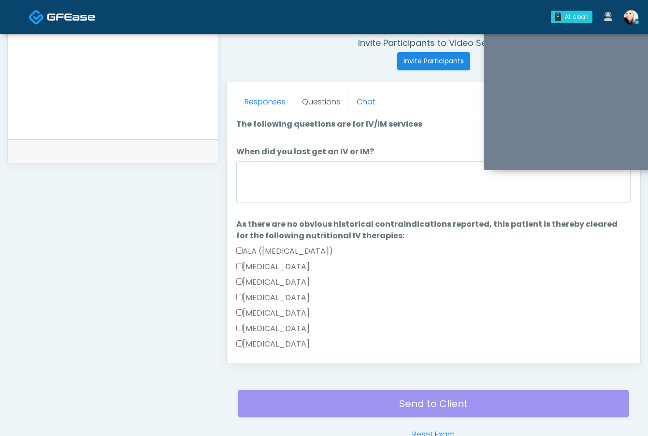
scroll to position [370, 0]
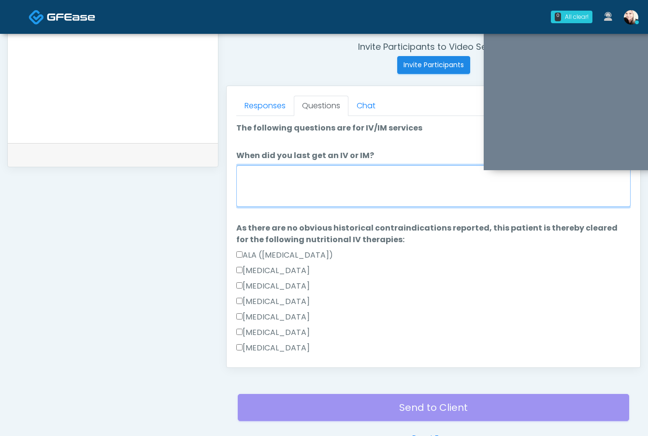
click at [241, 200] on textarea "When did you last get an IV or IM?" at bounding box center [433, 186] width 394 height 42
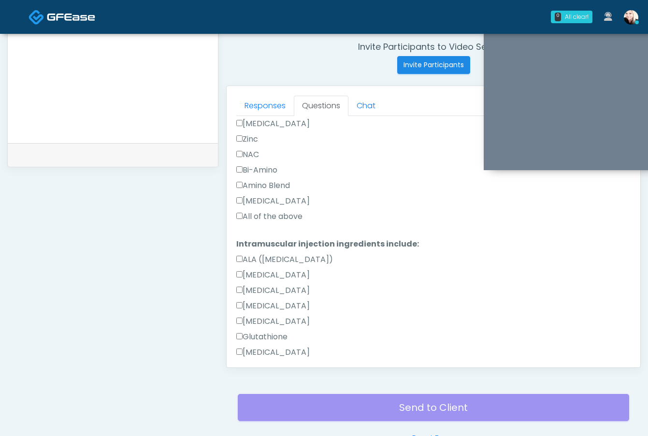
scroll to position [891, 0]
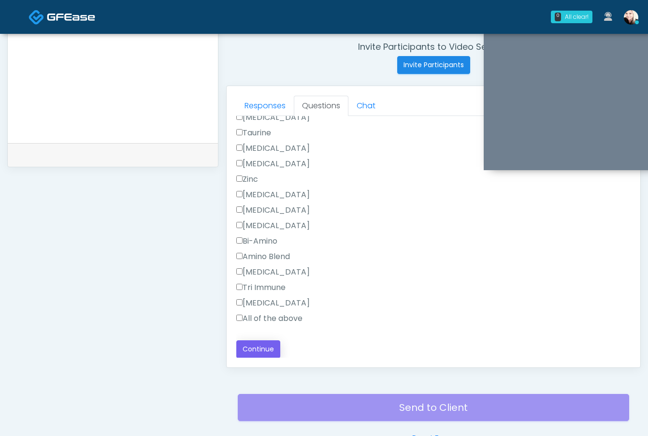
type textarea "****"
click at [276, 350] on button "Continue" at bounding box center [258, 349] width 44 height 18
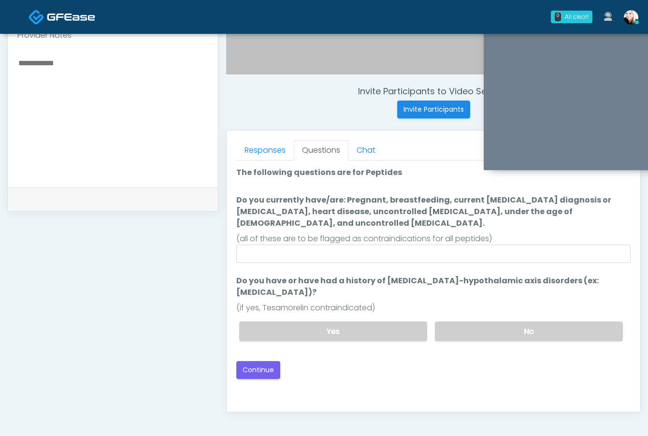
scroll to position [324, 0]
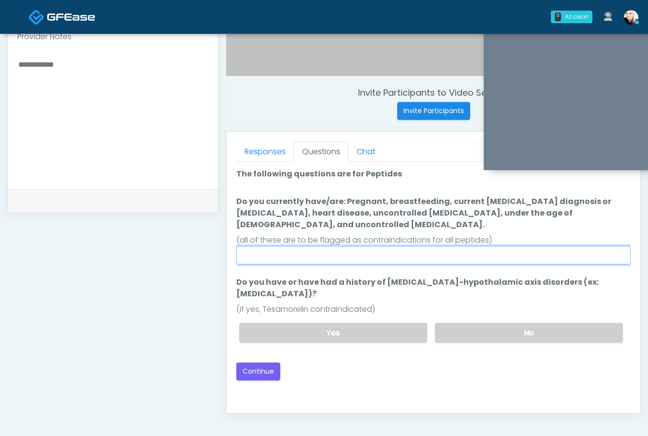
click at [314, 246] on input "Do you currently have/are: Pregnant, breastfeeding, current cancer diagnosis or…" at bounding box center [433, 255] width 394 height 18
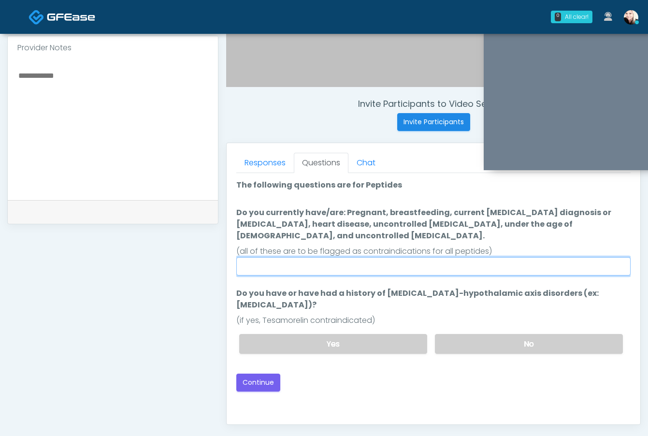
scroll to position [293, 0]
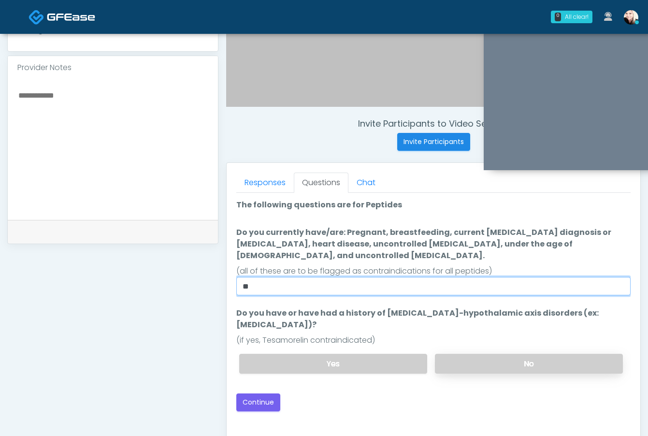
type input "**"
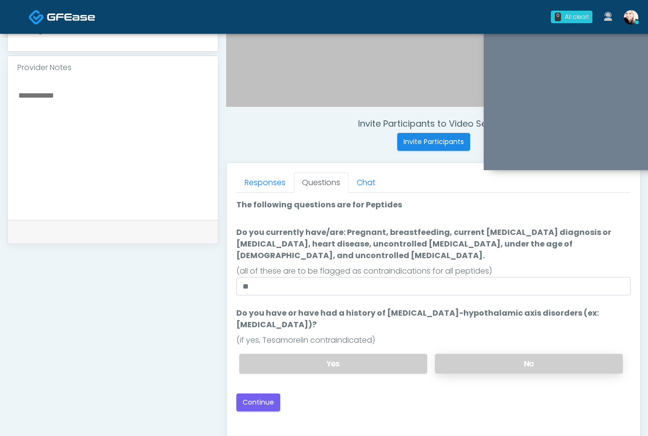
click at [481, 353] on label "No" at bounding box center [529, 363] width 188 height 20
click at [237, 393] on button "Continue" at bounding box center [258, 402] width 44 height 18
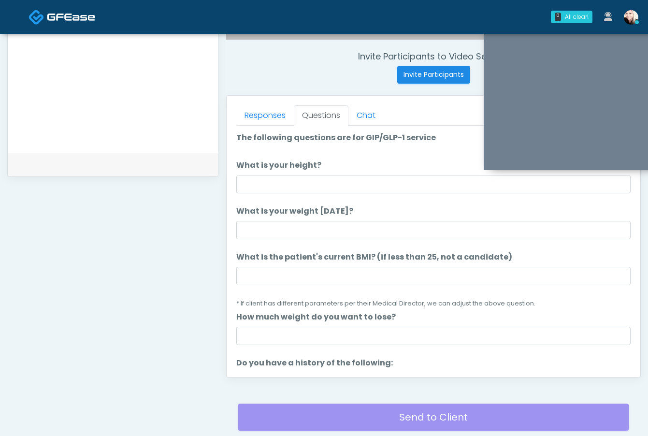
scroll to position [350, 0]
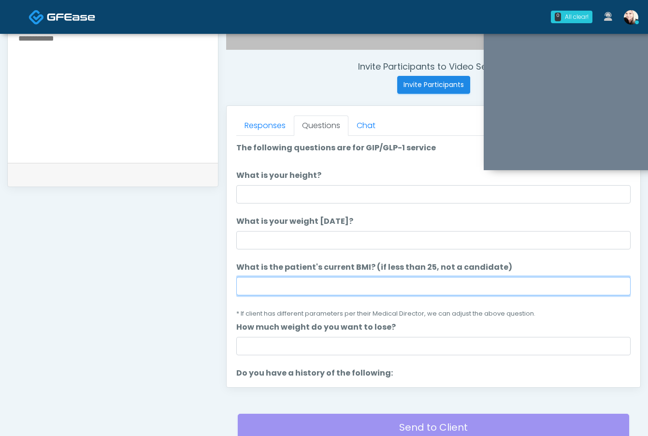
click at [300, 277] on input "What is the patient's current BMI? (if less than 25, not a candidate)" at bounding box center [433, 286] width 394 height 18
paste input "****"
type input "****"
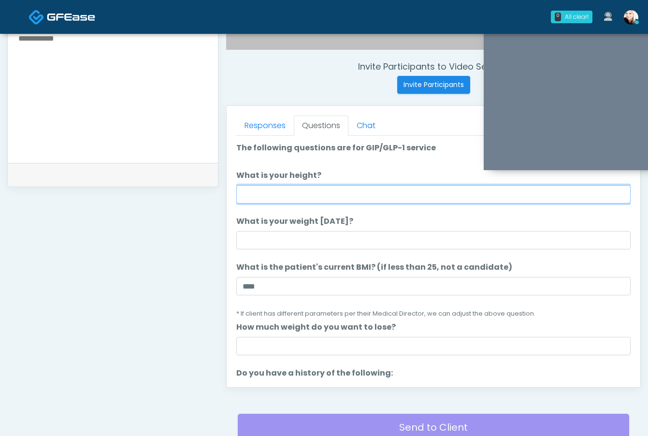
click at [266, 195] on input "What is your height?" at bounding box center [433, 194] width 394 height 18
type input "****"
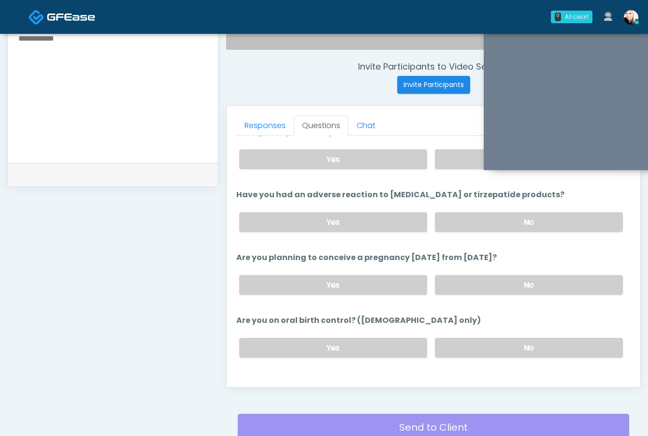
scroll to position [465, 0]
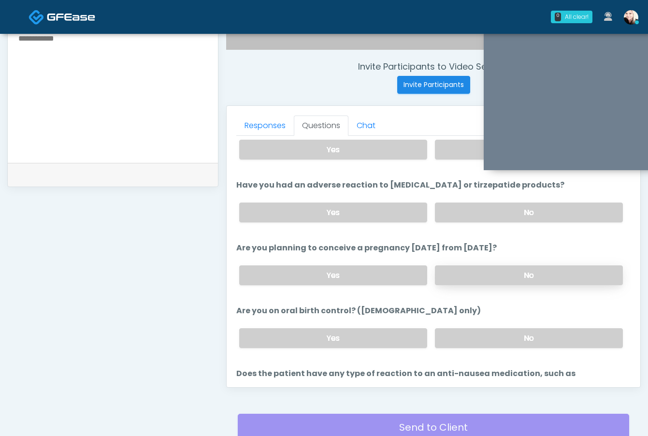
type input "***"
click at [477, 275] on label "No" at bounding box center [529, 275] width 188 height 20
click at [450, 334] on label "No" at bounding box center [529, 338] width 188 height 20
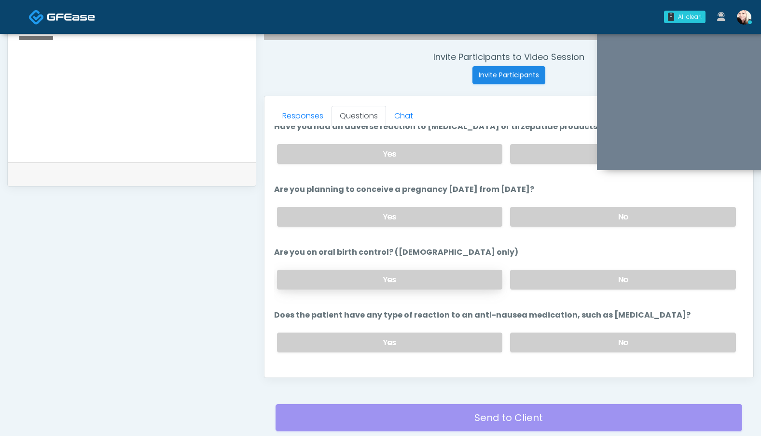
scroll to position [533, 0]
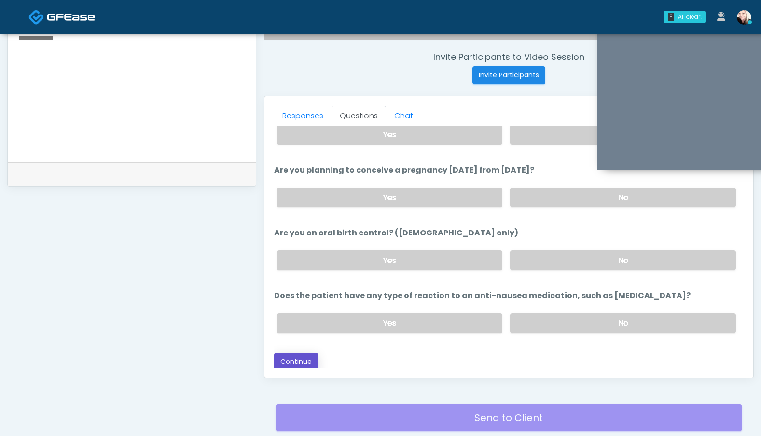
click at [295, 354] on button "Continue" at bounding box center [296, 361] width 44 height 18
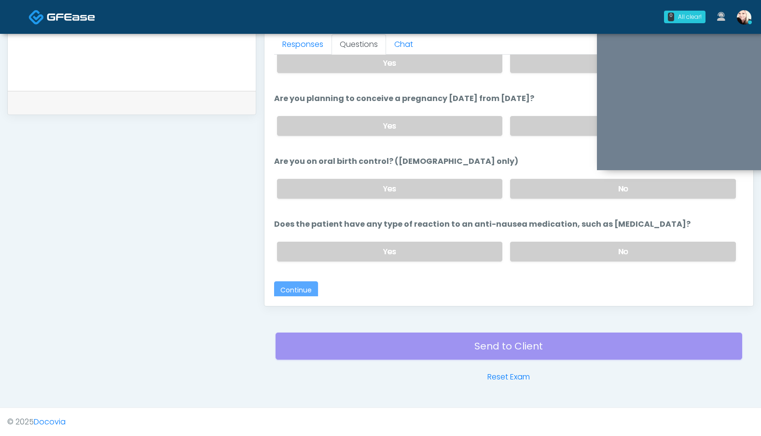
scroll to position [239, 0]
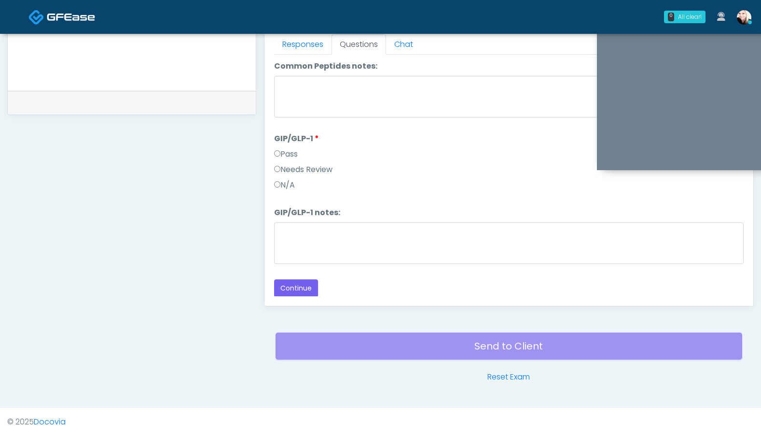
click at [287, 155] on label "Pass" at bounding box center [286, 154] width 24 height 12
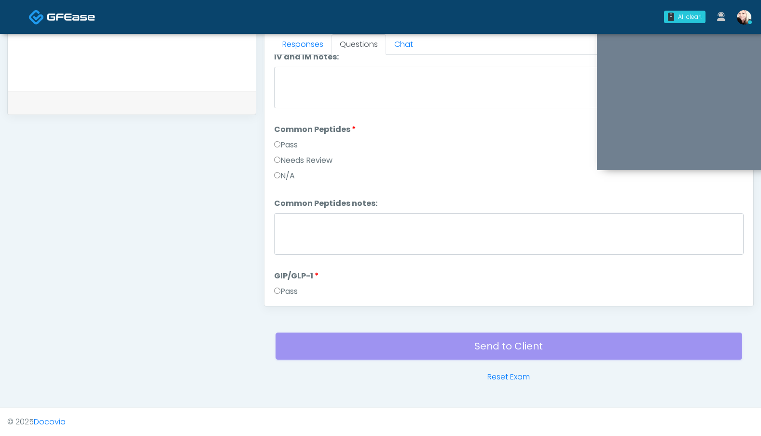
scroll to position [63, 0]
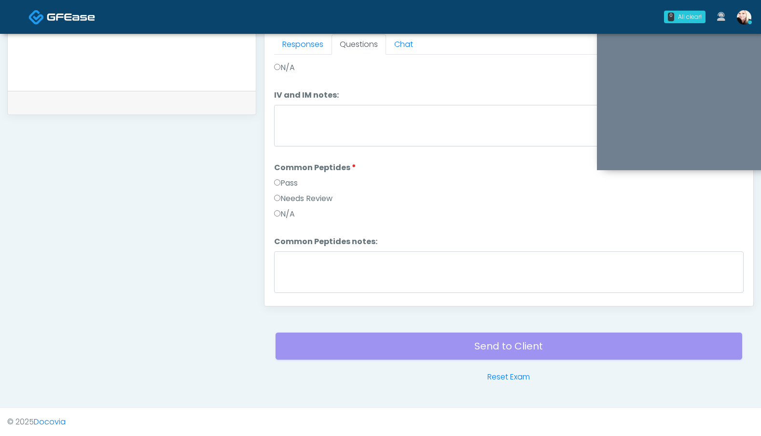
click at [277, 178] on label "Pass" at bounding box center [286, 183] width 24 height 12
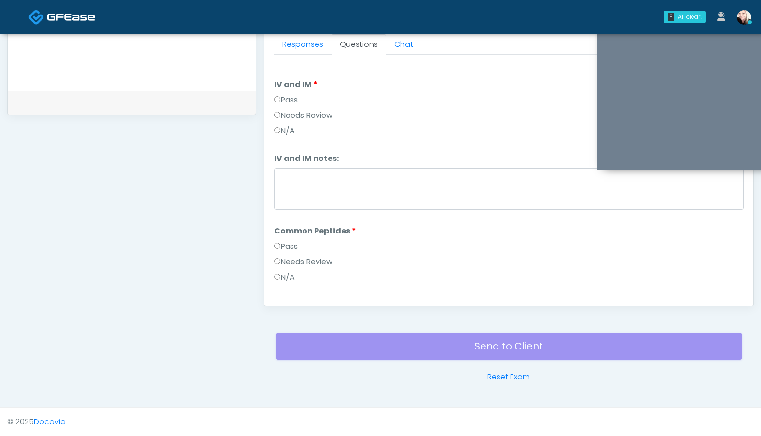
scroll to position [239, 0]
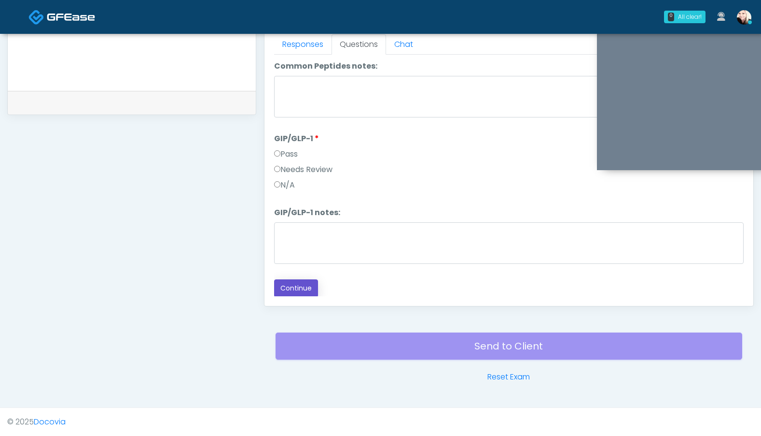
click at [287, 288] on button "Continue" at bounding box center [296, 288] width 44 height 18
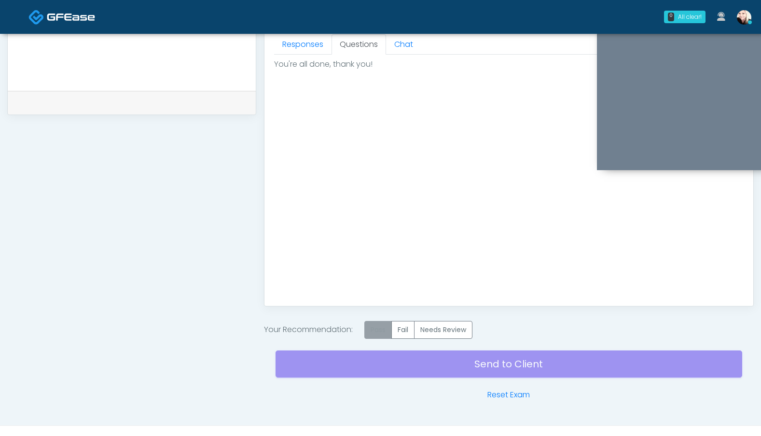
click at [390, 332] on label "Pass" at bounding box center [379, 330] width 28 height 18
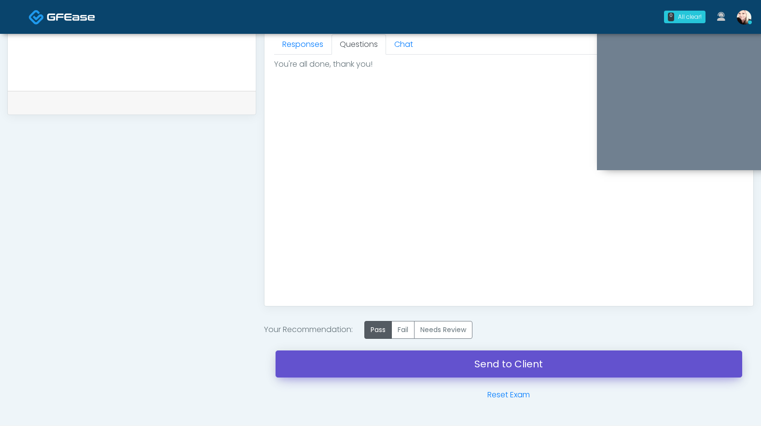
click at [509, 366] on link "Send to Client" at bounding box center [509, 363] width 467 height 27
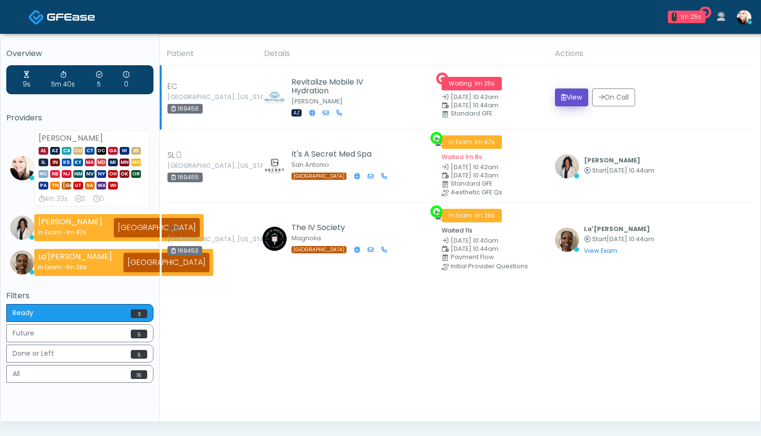
click at [568, 98] on button "View" at bounding box center [571, 97] width 33 height 18
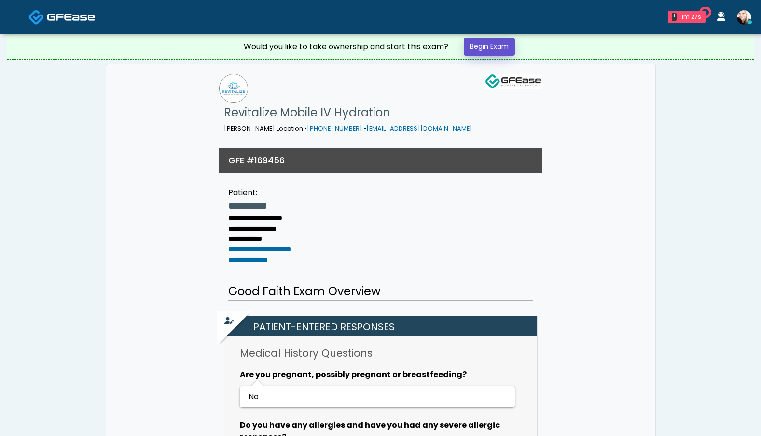
click at [493, 43] on link "Begin Exam" at bounding box center [489, 47] width 51 height 18
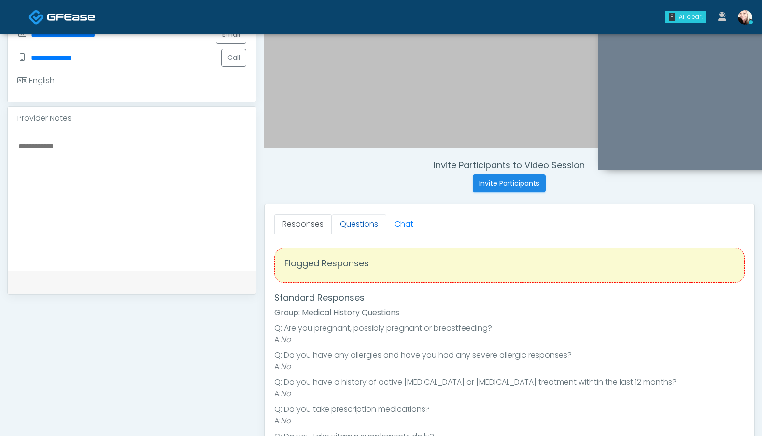
click at [348, 225] on link "Questions" at bounding box center [359, 224] width 55 height 20
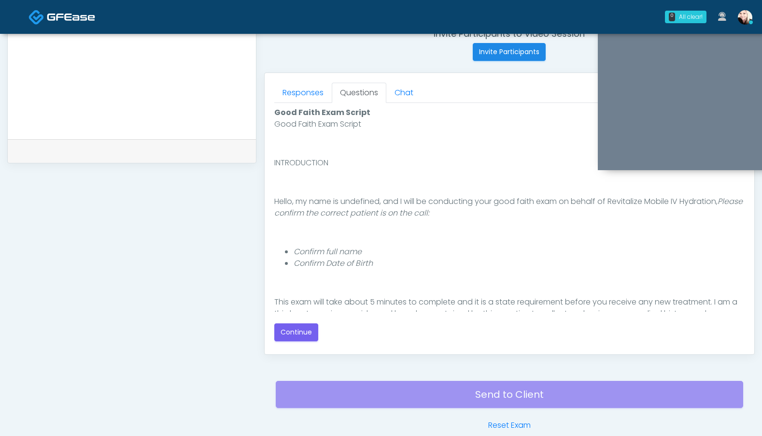
scroll to position [431, 0]
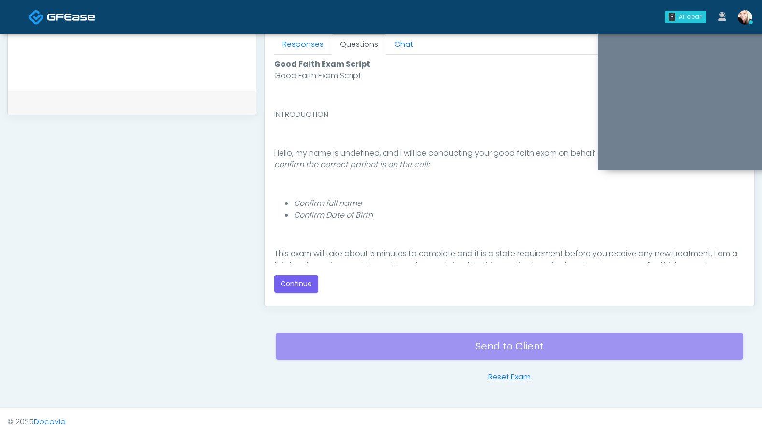
click at [287, 296] on div "Good Faith Exam Script Good Faith Exam Script INTRODUCTION Hello, my name is un…" at bounding box center [509, 175] width 470 height 241
click at [289, 284] on button "Continue" at bounding box center [296, 284] width 44 height 18
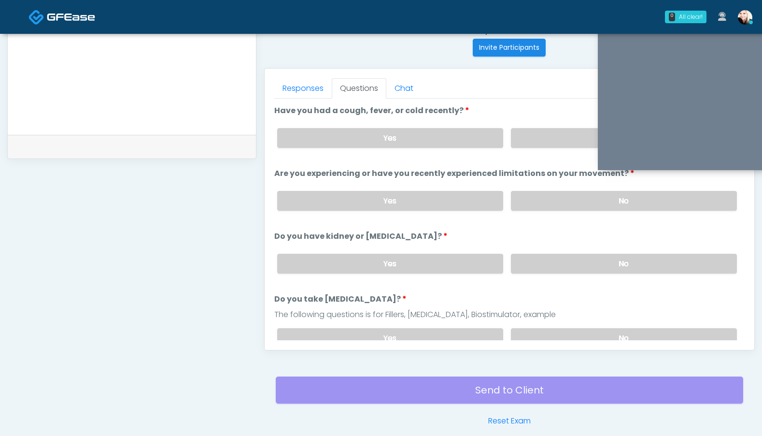
scroll to position [383, 0]
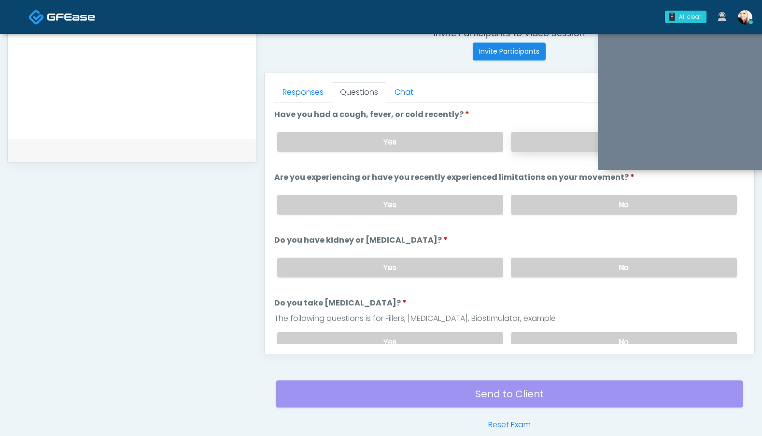
click at [547, 137] on label "No" at bounding box center [624, 142] width 226 height 20
click at [536, 195] on label "No" at bounding box center [624, 205] width 226 height 20
click at [536, 271] on label "No" at bounding box center [624, 267] width 226 height 20
click at [533, 335] on label "No" at bounding box center [624, 342] width 226 height 20
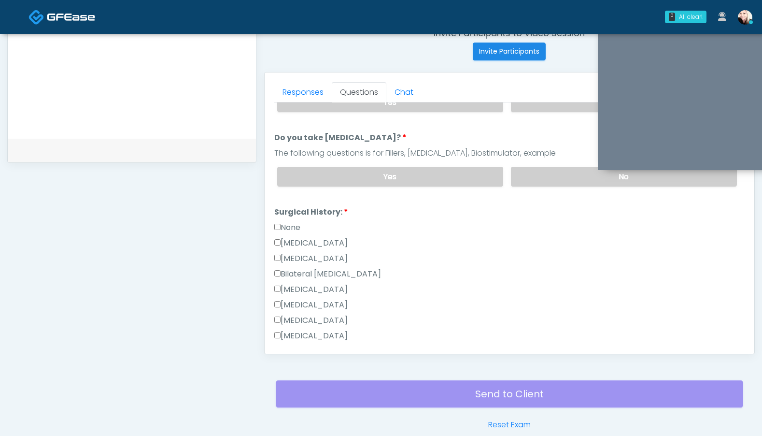
scroll to position [172, 0]
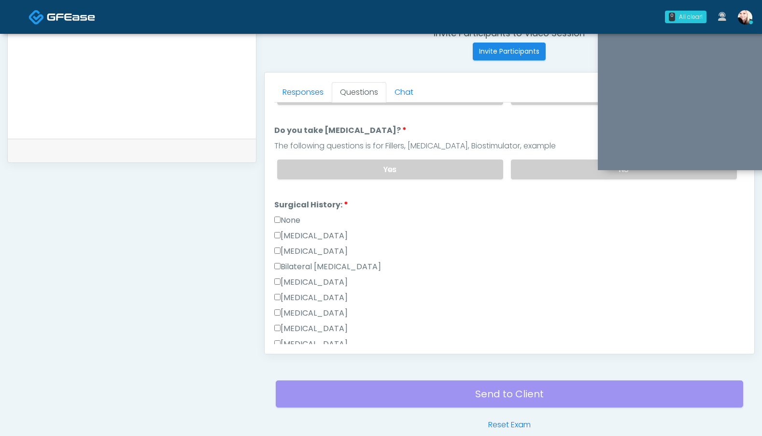
click at [274, 214] on label "None" at bounding box center [287, 220] width 26 height 12
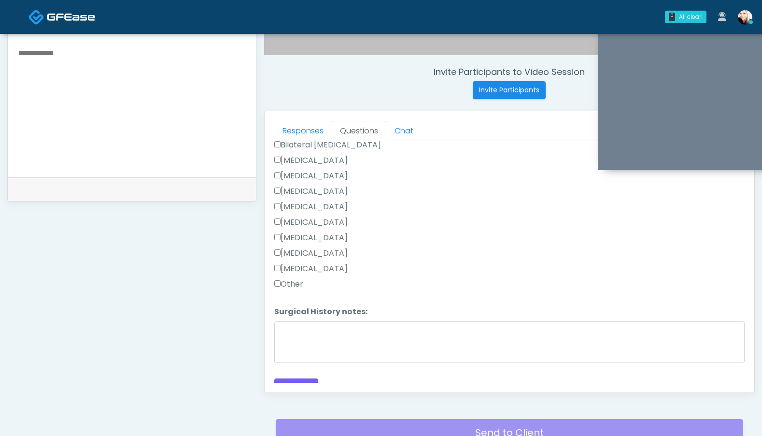
scroll to position [344, 0]
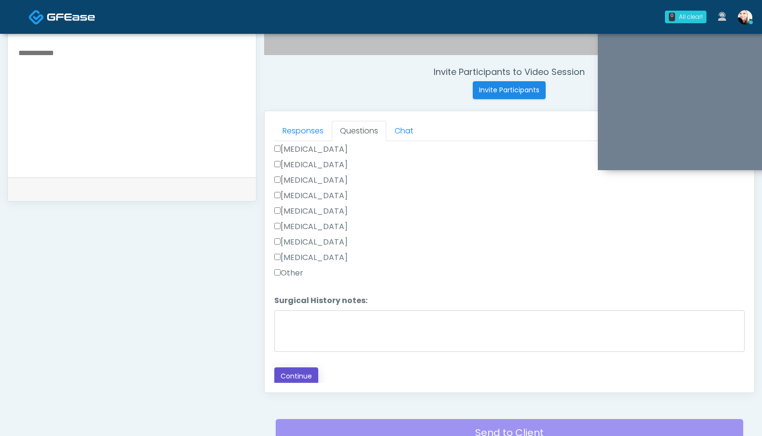
click at [296, 381] on button "Continue" at bounding box center [296, 376] width 44 height 18
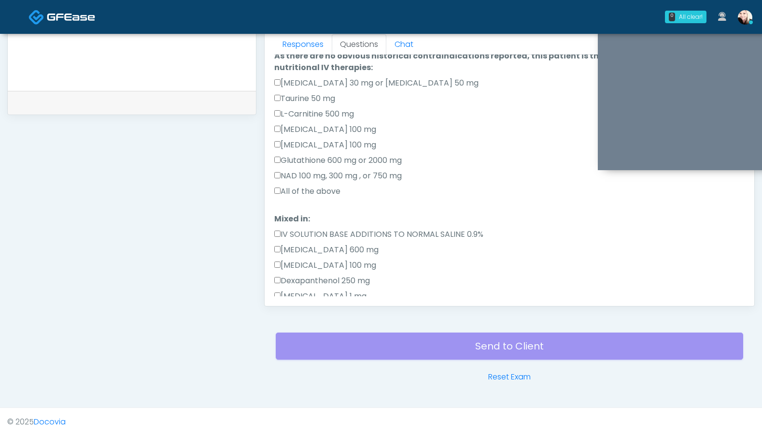
scroll to position [96, 0]
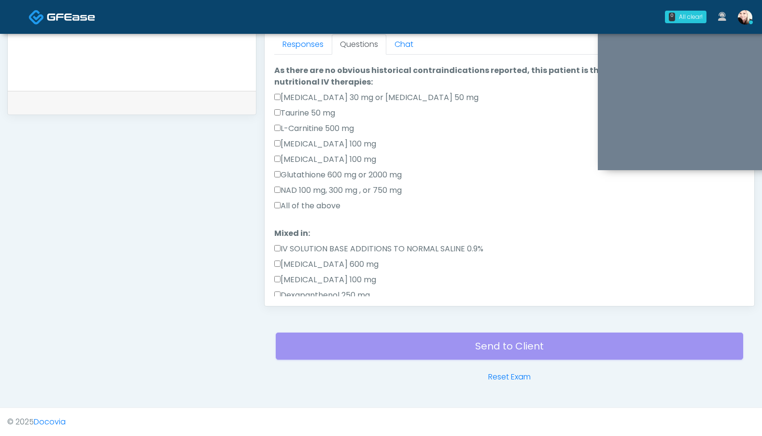
click at [278, 209] on label "All of the above" at bounding box center [307, 206] width 66 height 12
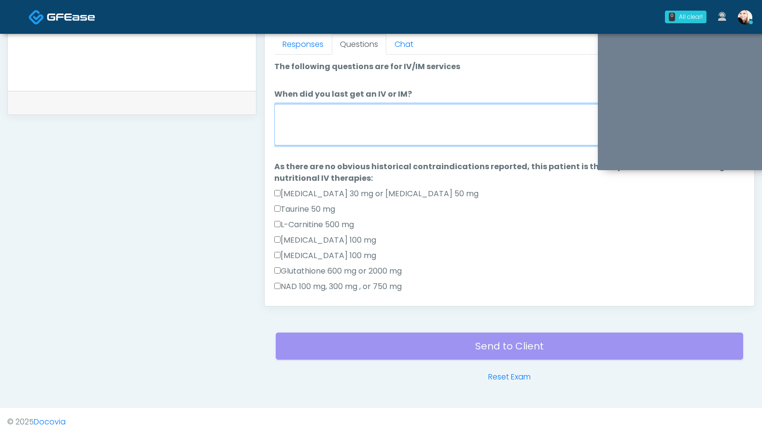
click at [296, 136] on textarea "When did you last get an IV or IM?" at bounding box center [509, 125] width 470 height 42
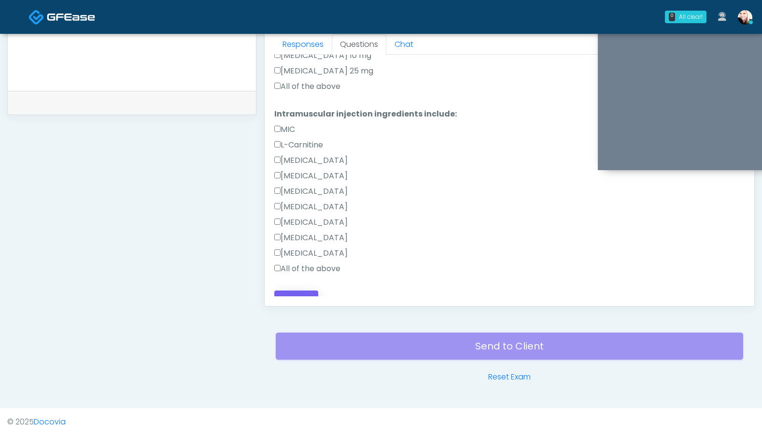
type textarea "**********"
click at [303, 290] on button "Continue" at bounding box center [296, 299] width 44 height 18
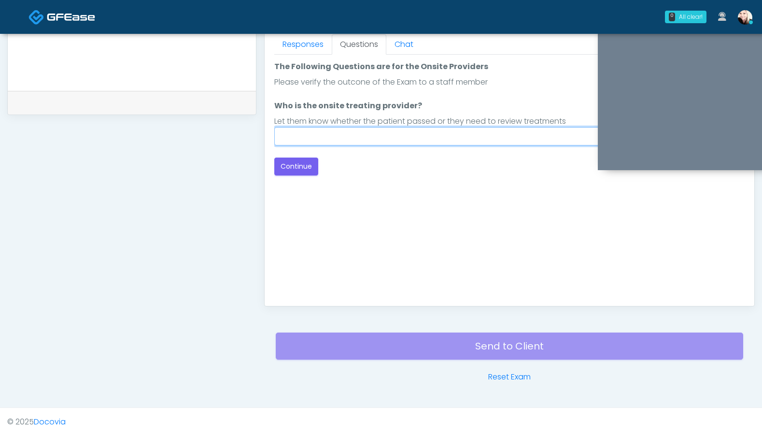
click at [418, 139] on input "Who is the onsite treating provider?" at bounding box center [509, 136] width 470 height 18
drag, startPoint x: 323, startPoint y: 136, endPoint x: 298, endPoint y: 136, distance: 25.1
click at [298, 136] on input "********" at bounding box center [509, 136] width 470 height 18
type input "********"
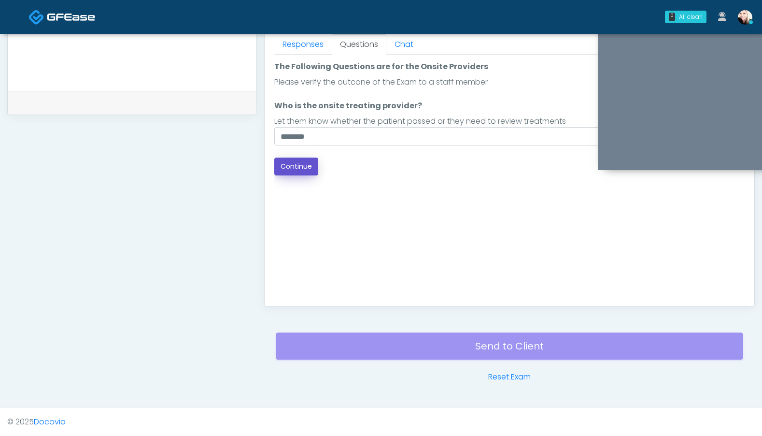
click at [282, 168] on button "Continue" at bounding box center [296, 166] width 44 height 18
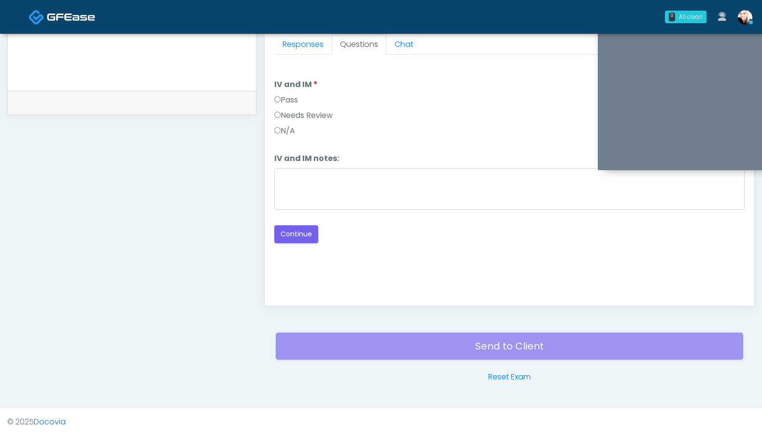
click at [287, 98] on label "Pass" at bounding box center [286, 100] width 24 height 12
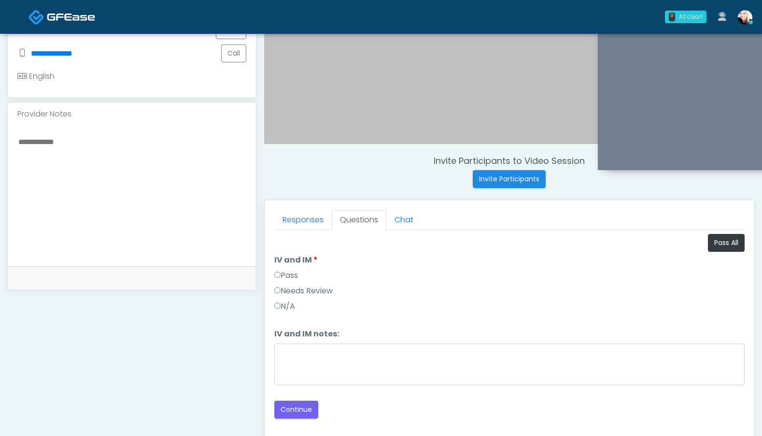
scroll to position [431, 0]
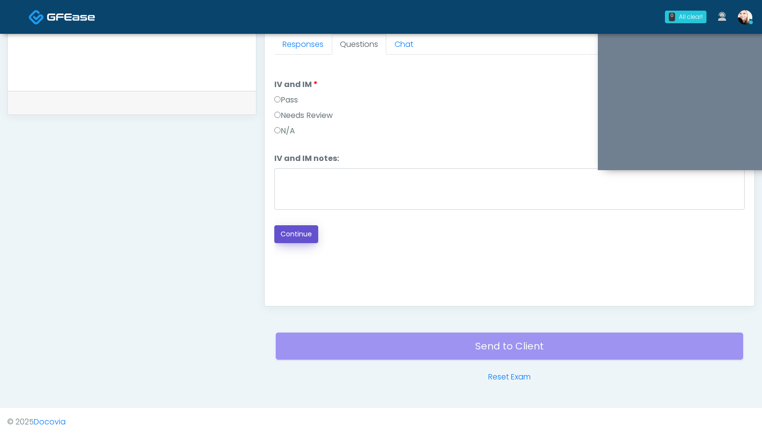
click at [310, 232] on button "Continue" at bounding box center [296, 234] width 44 height 18
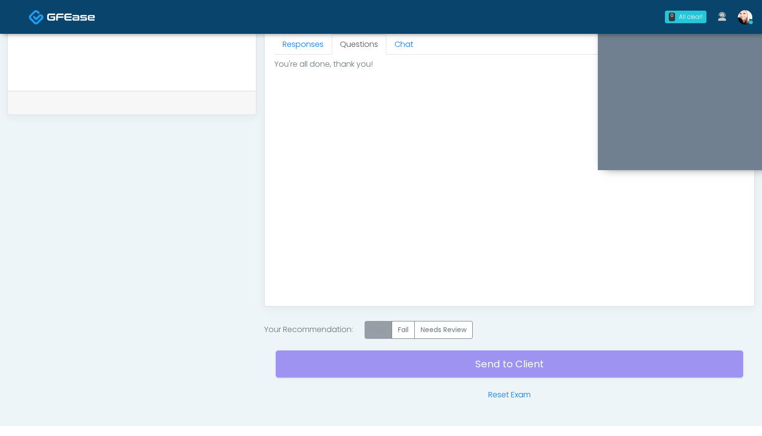
click at [383, 324] on label "Pass" at bounding box center [379, 330] width 28 height 18
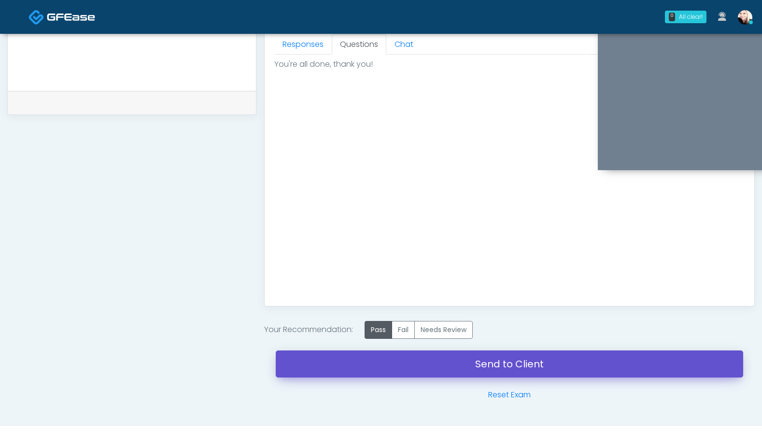
click at [444, 359] on link "Send to Client" at bounding box center [509, 363] width 467 height 27
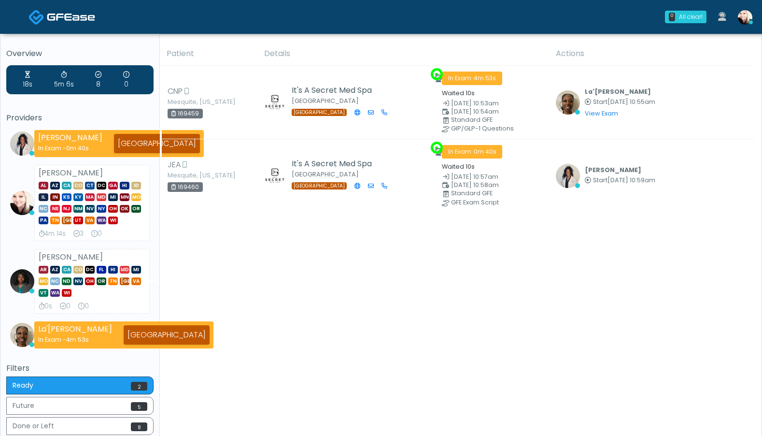
click at [738, 7] on link at bounding box center [745, 17] width 26 height 32
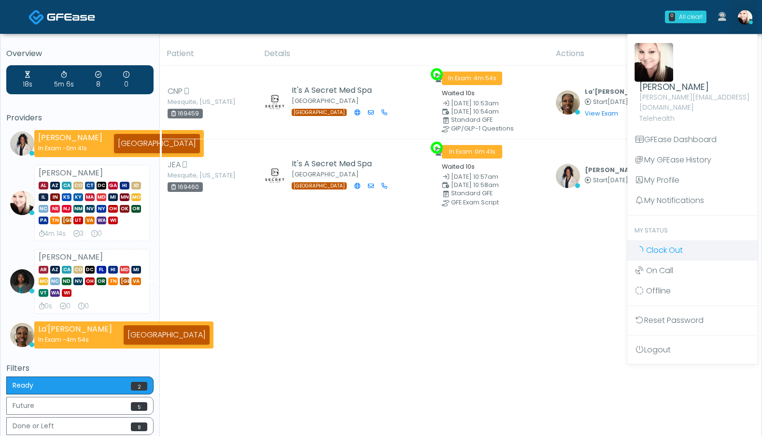
click at [660, 244] on span "Clock Out" at bounding box center [664, 249] width 37 height 11
